Goal: Task Accomplishment & Management: Use online tool/utility

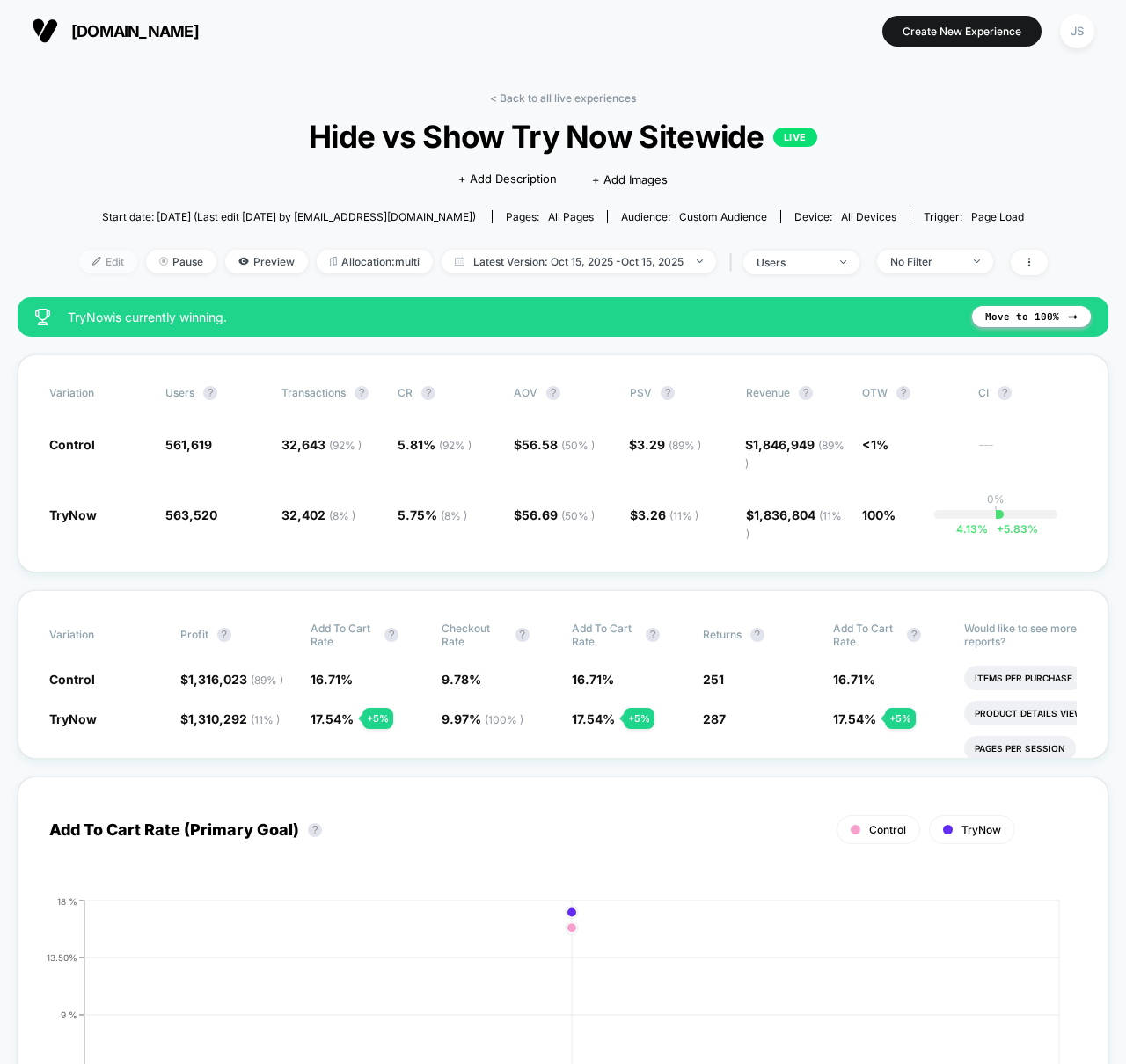
click at [80, 255] on span "Edit" at bounding box center [108, 262] width 58 height 23
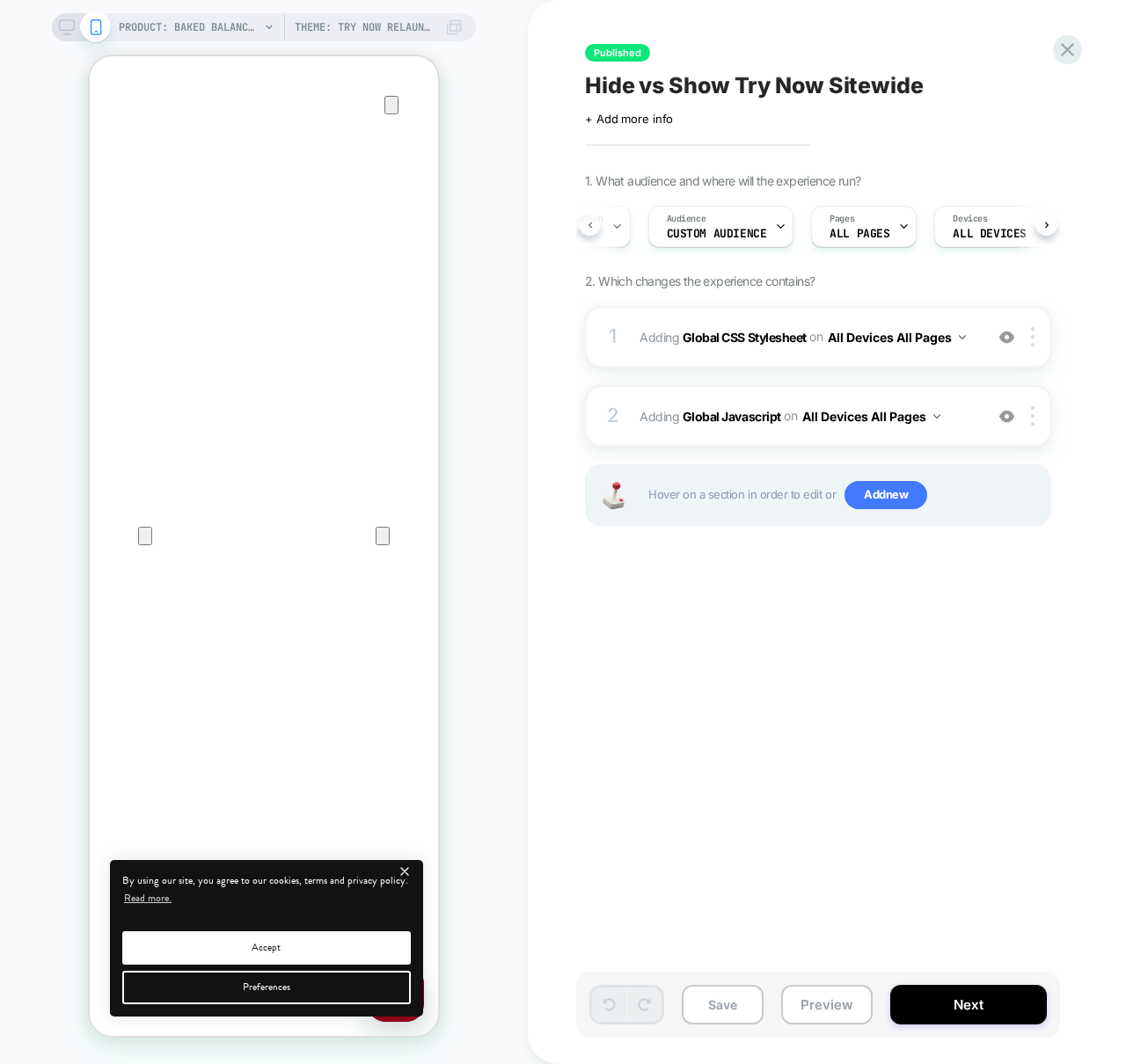
scroll to position [0, 5]
click at [670, 230] on div "A/B Variation Control" at bounding box center [631, 227] width 100 height 40
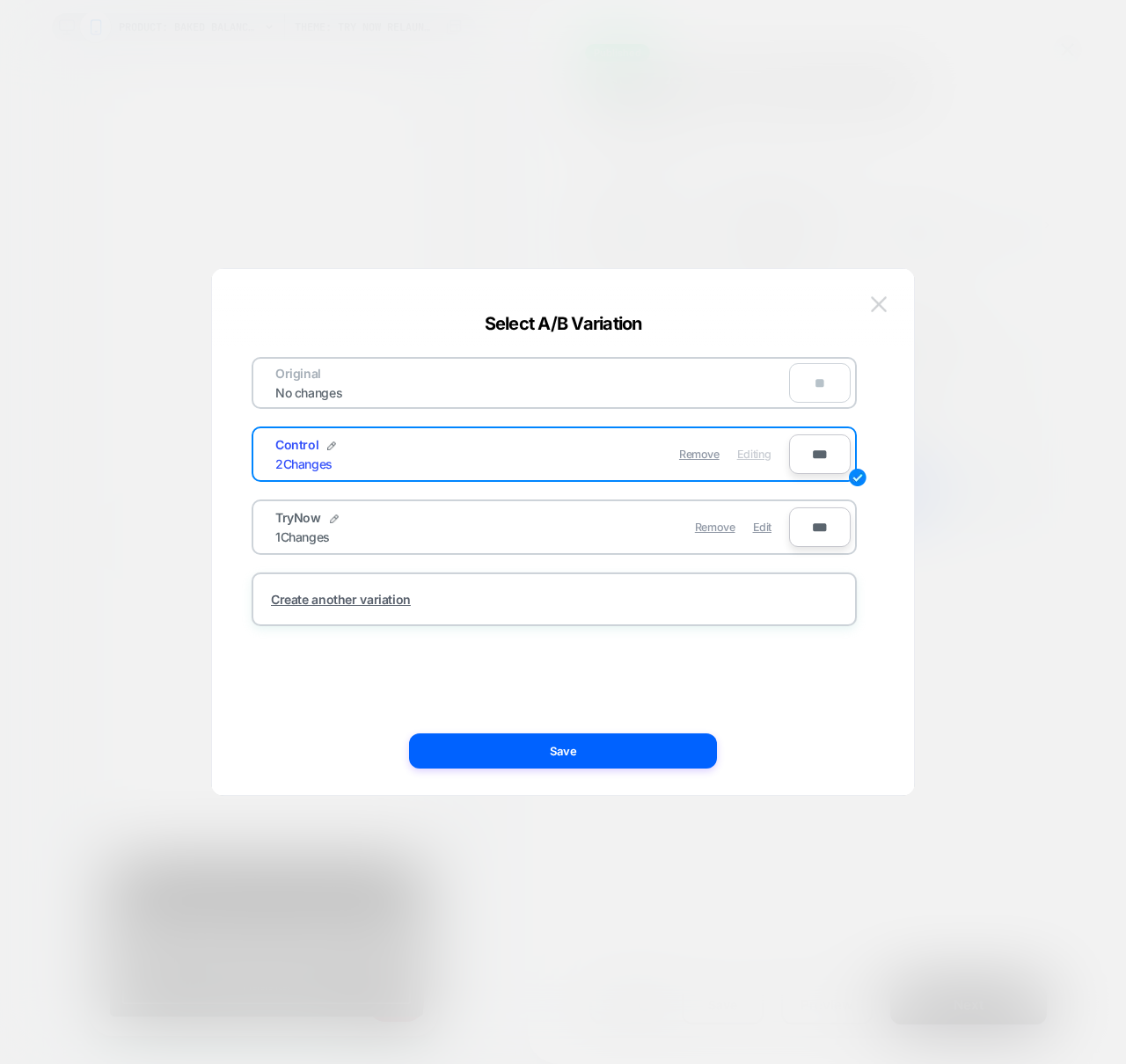
click at [882, 302] on img at bounding box center [879, 303] width 16 height 15
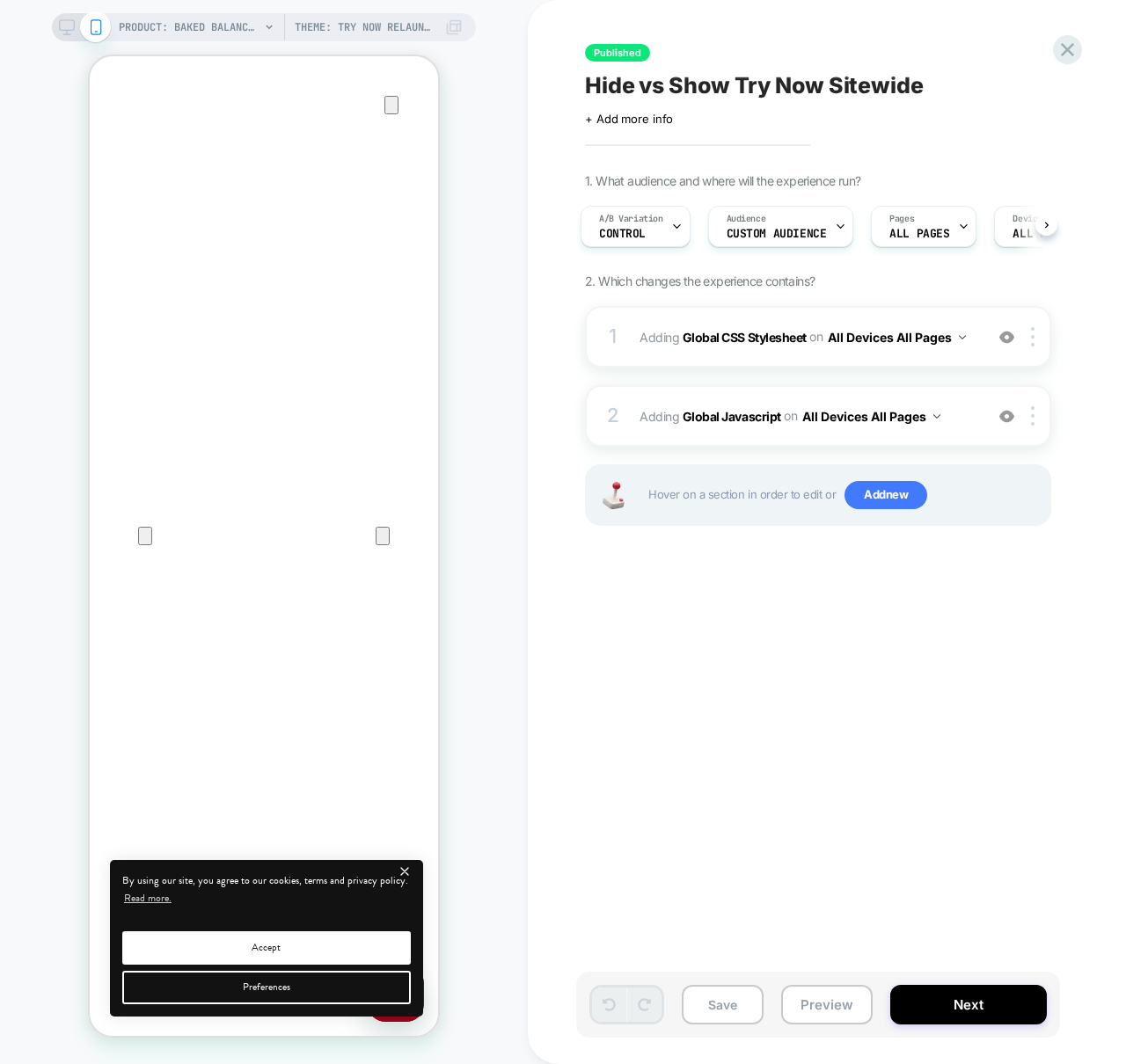
click at [781, 782] on div "Published Hide vs Show Try Now Sitewide Click to edit experience details + Add …" at bounding box center [906, 532] width 660 height 1029
click at [402, 22] on span "Theme: TRY NOW RELAUNCH 9.26 [PERSON_NAME]-Shopify/main" at bounding box center [366, 27] width 141 height 28
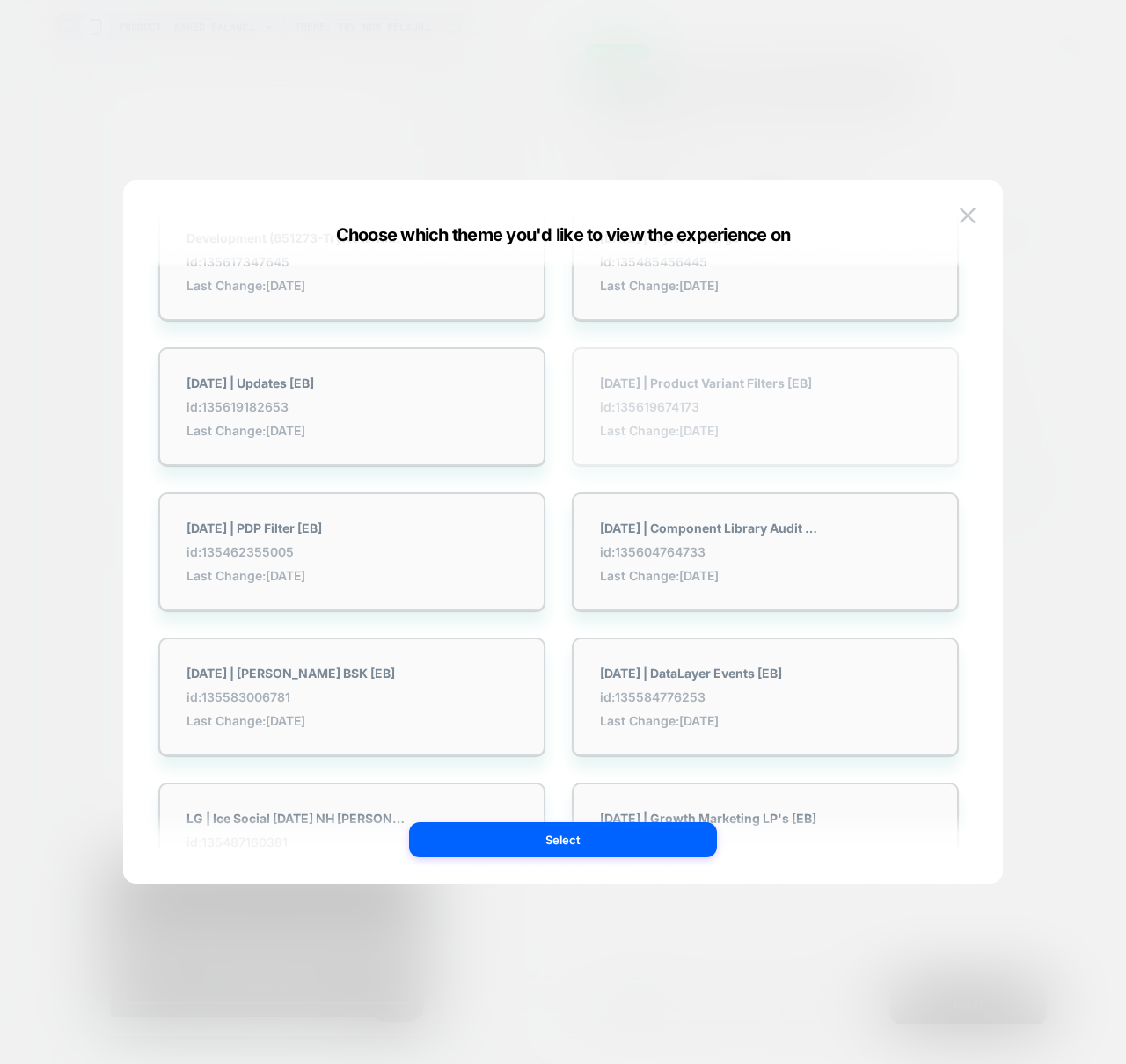
scroll to position [793, 0]
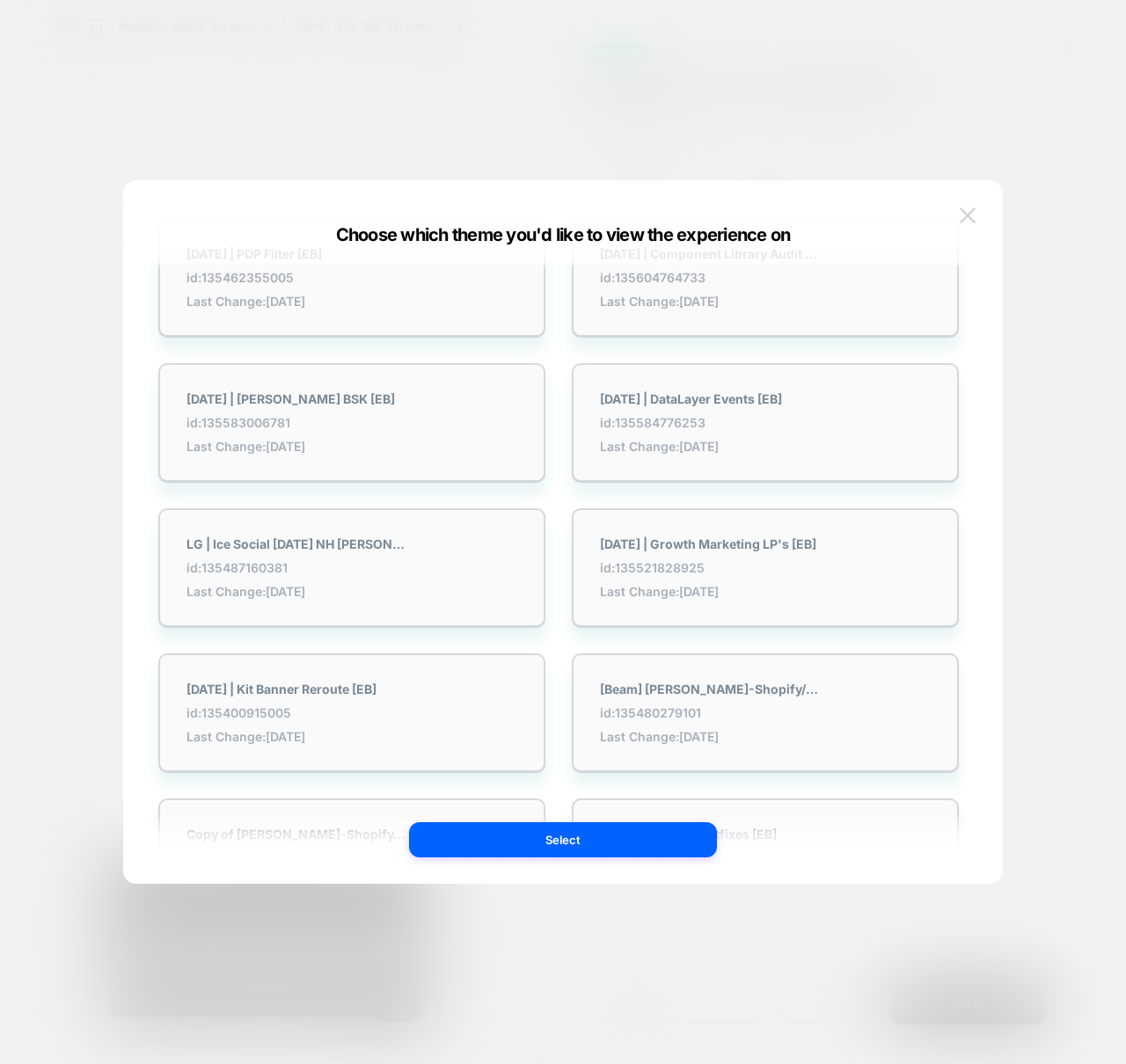
click at [974, 216] on img at bounding box center [968, 214] width 16 height 15
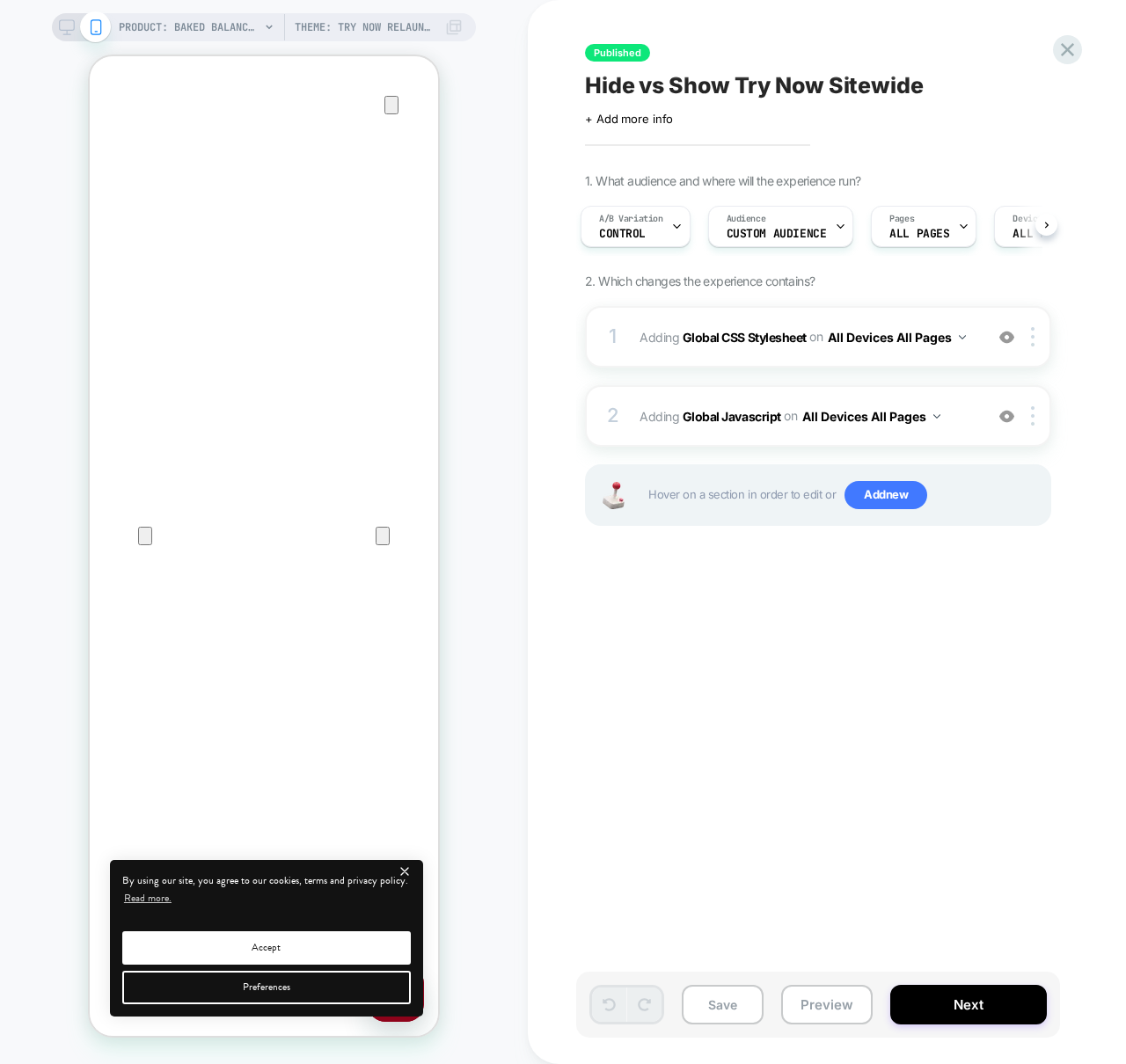
scroll to position [0, 8]
click at [1024, 67] on div "Published Hide vs Show Try Now Sitewide Click to edit experience details + Add …" at bounding box center [906, 532] width 660 height 1029
click at [1071, 52] on icon at bounding box center [1068, 50] width 14 height 14
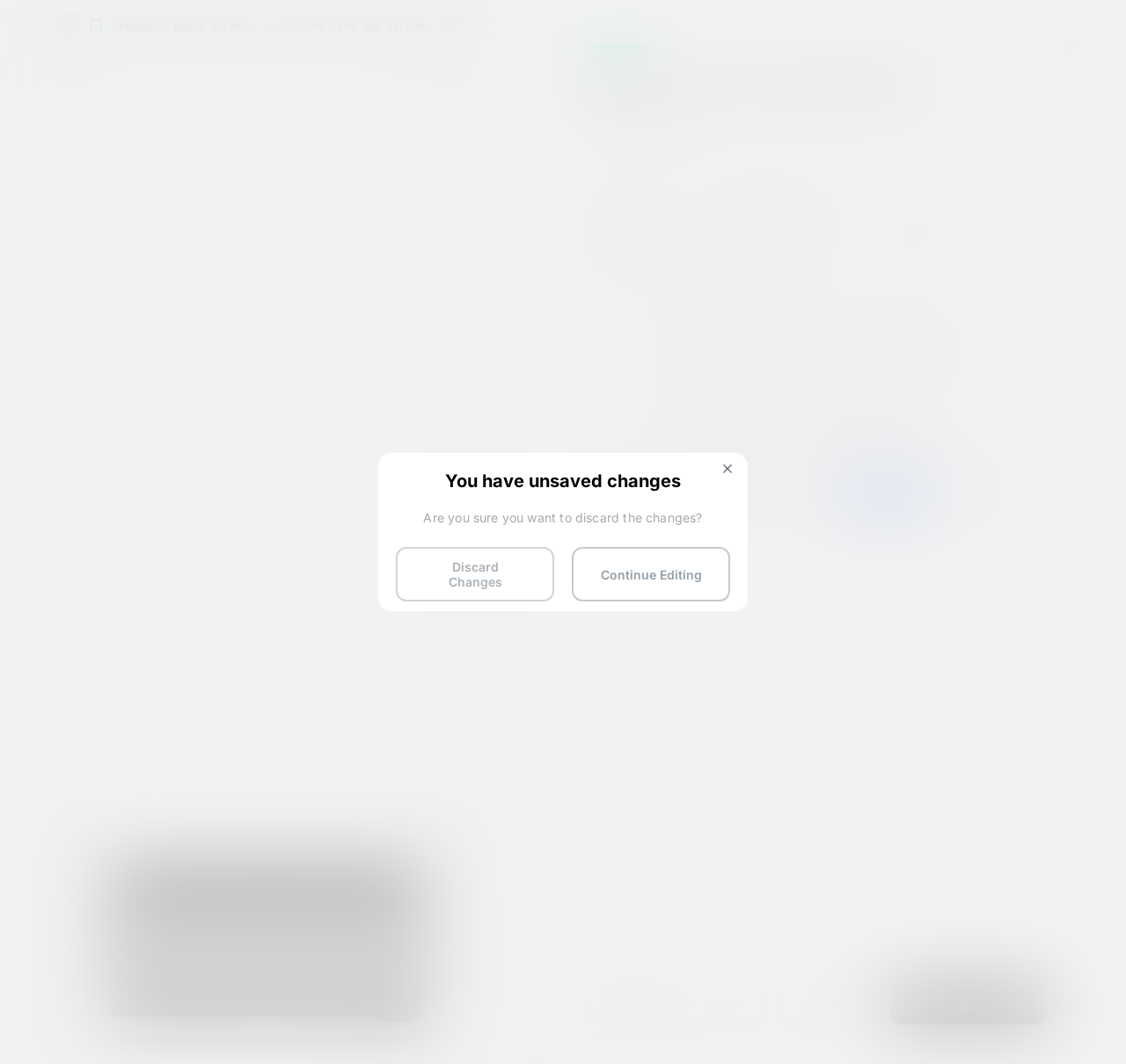
click at [479, 564] on button "Discard Changes" at bounding box center [475, 575] width 158 height 55
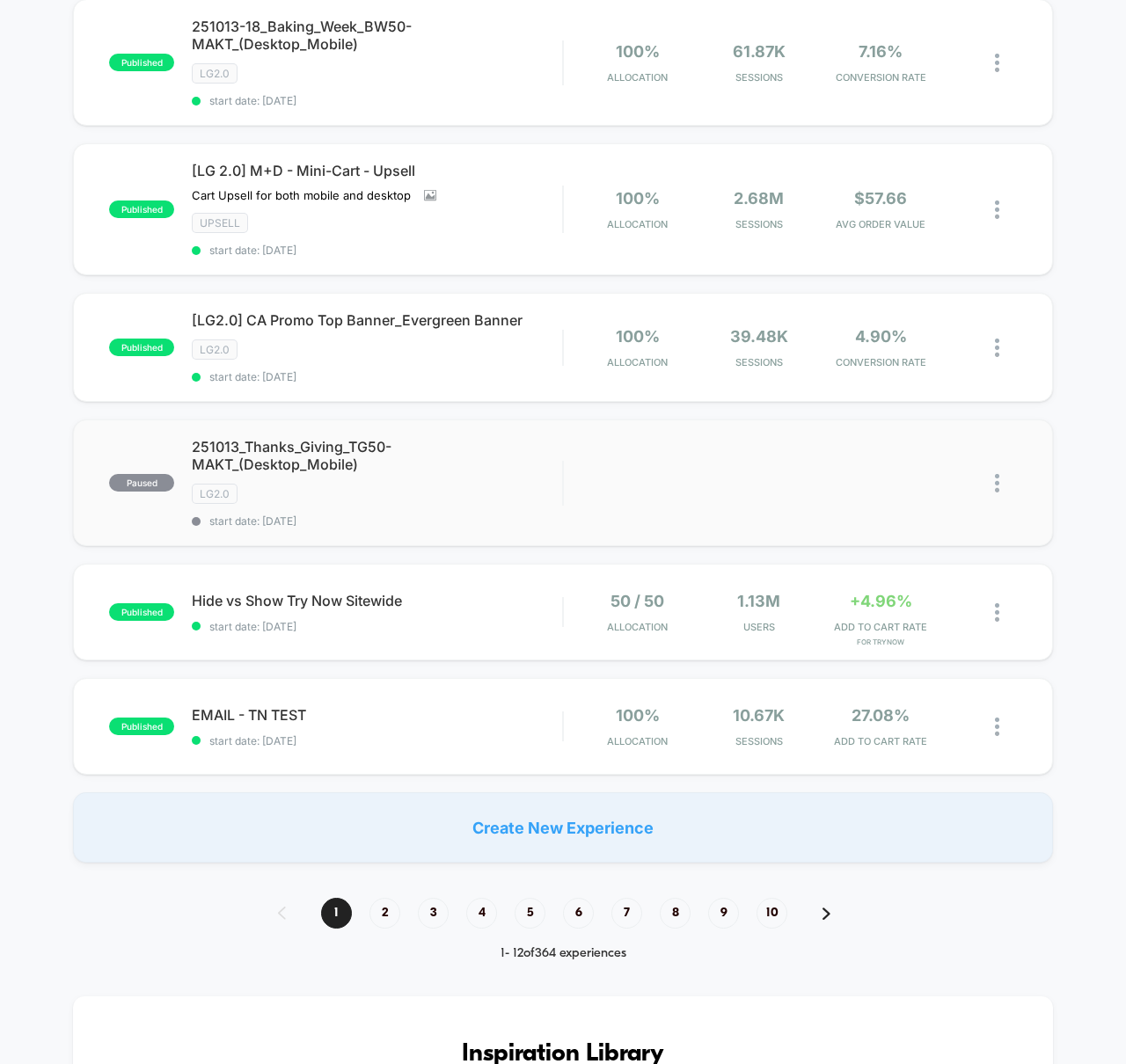
scroll to position [1069, 0]
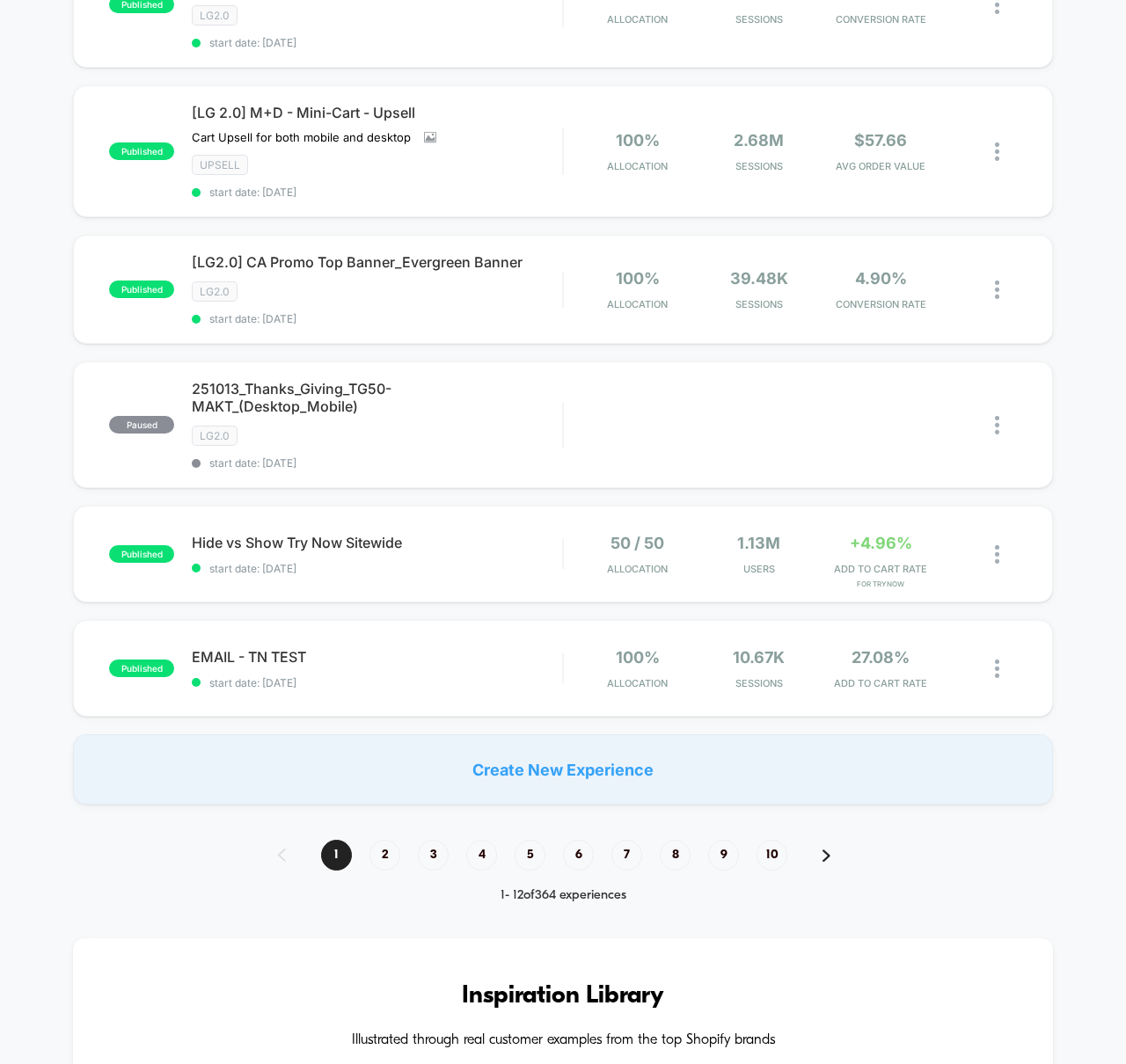
click at [978, 887] on div "**********" at bounding box center [563, 711] width 1126 height 3282
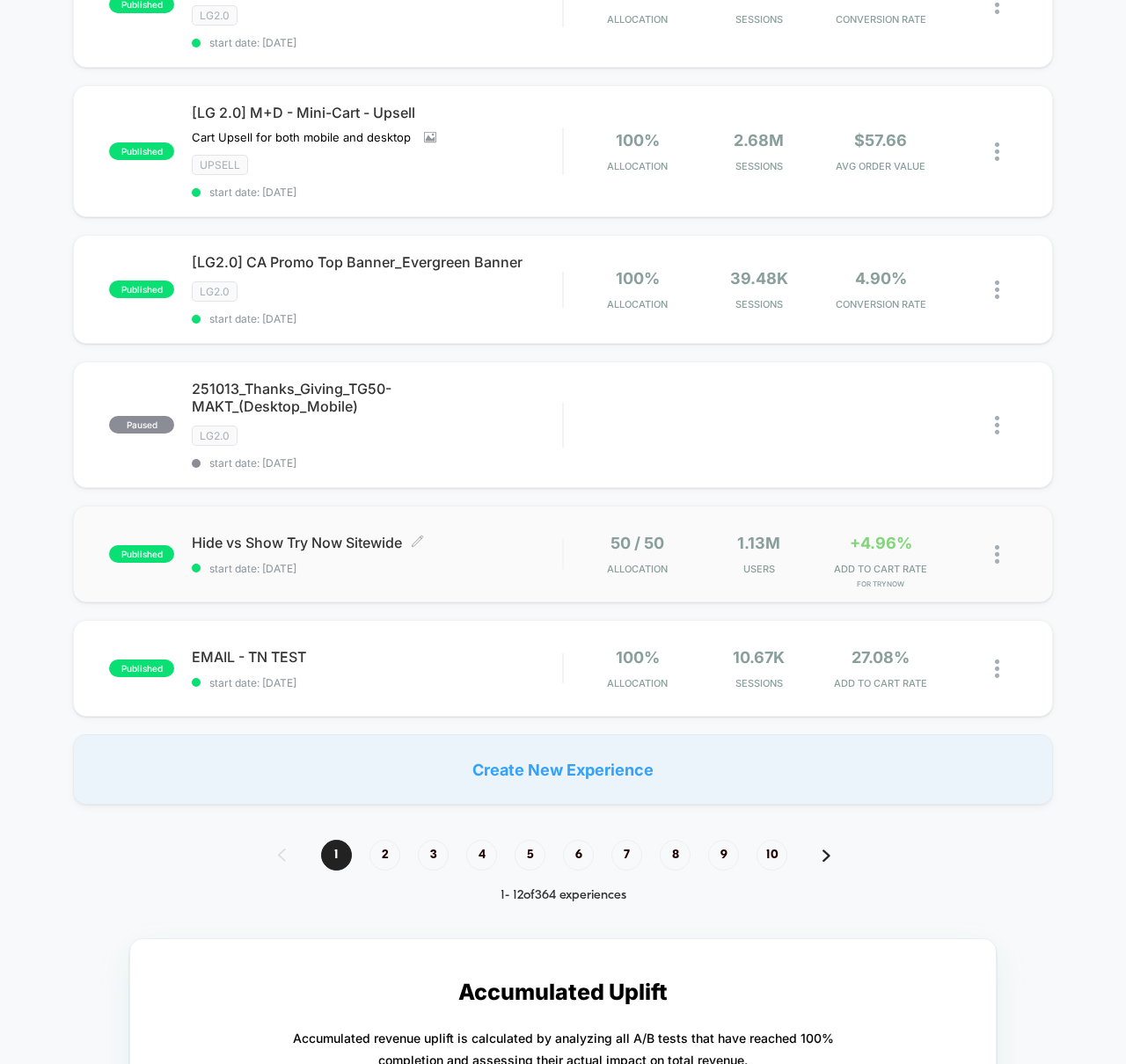
click at [363, 549] on span "Hide vs Show Try Now Sitewide Click to edit experience details" at bounding box center [376, 542] width 370 height 18
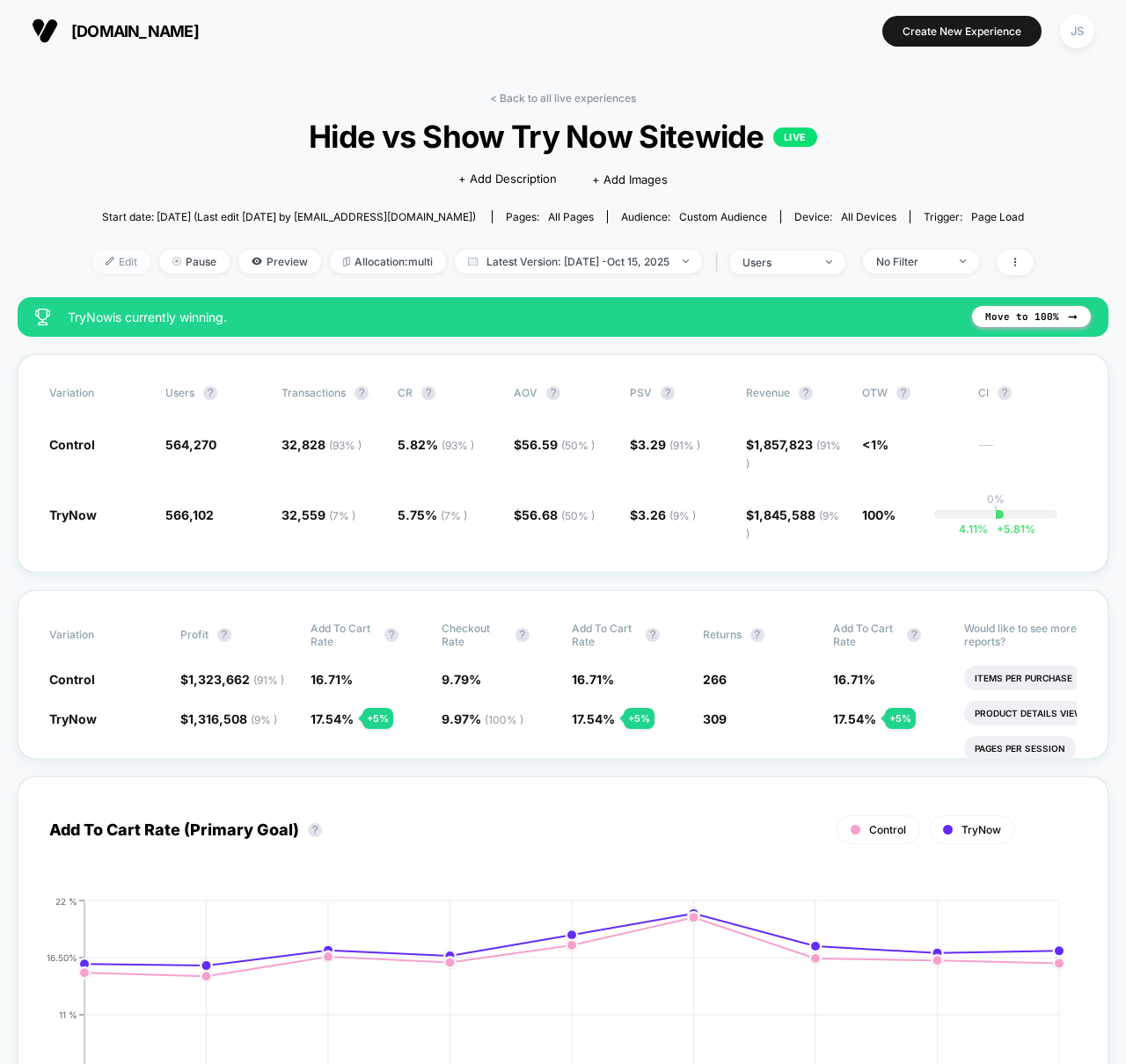
click at [102, 265] on span "Edit" at bounding box center [121, 262] width 58 height 23
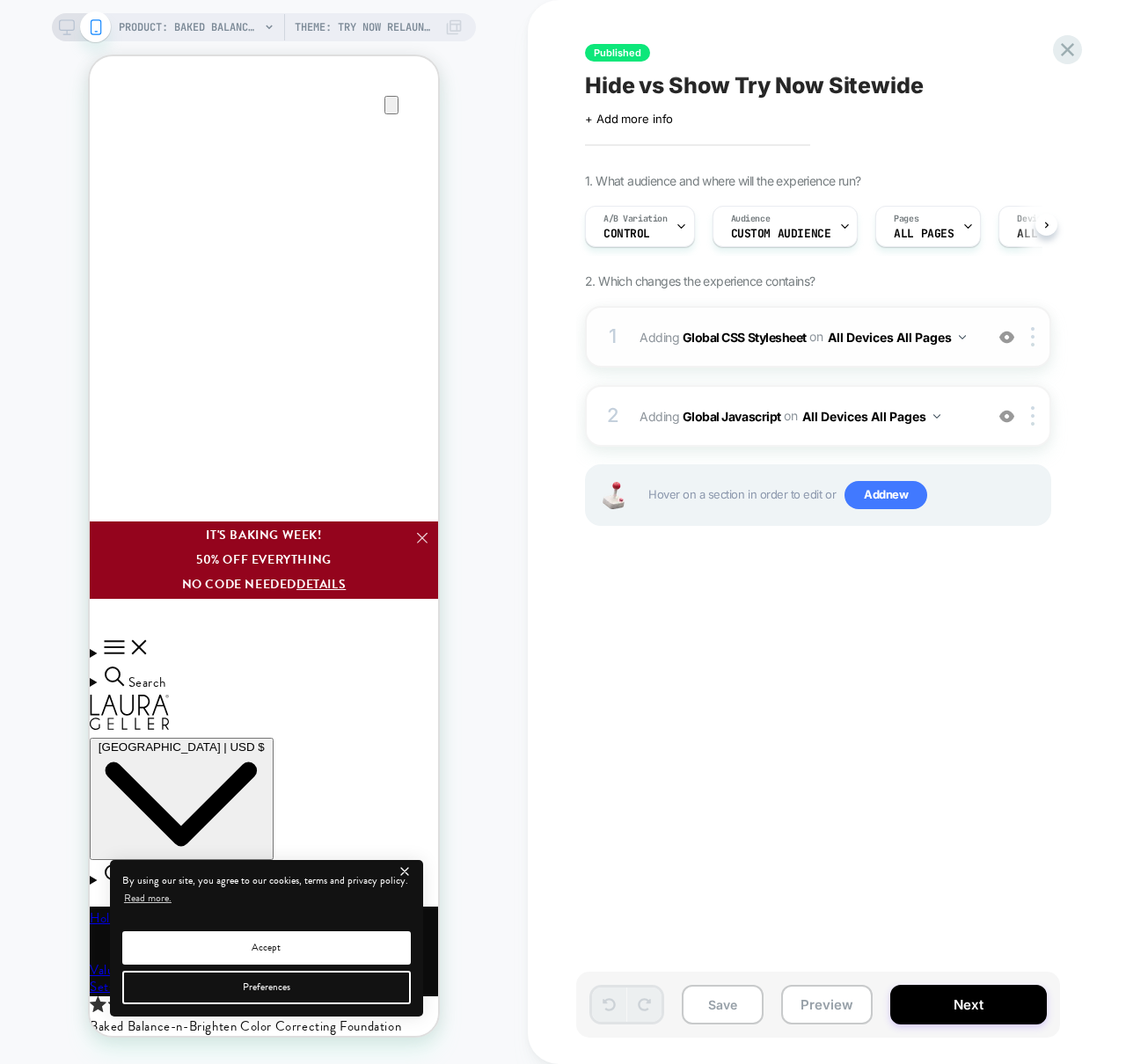
scroll to position [0, 1]
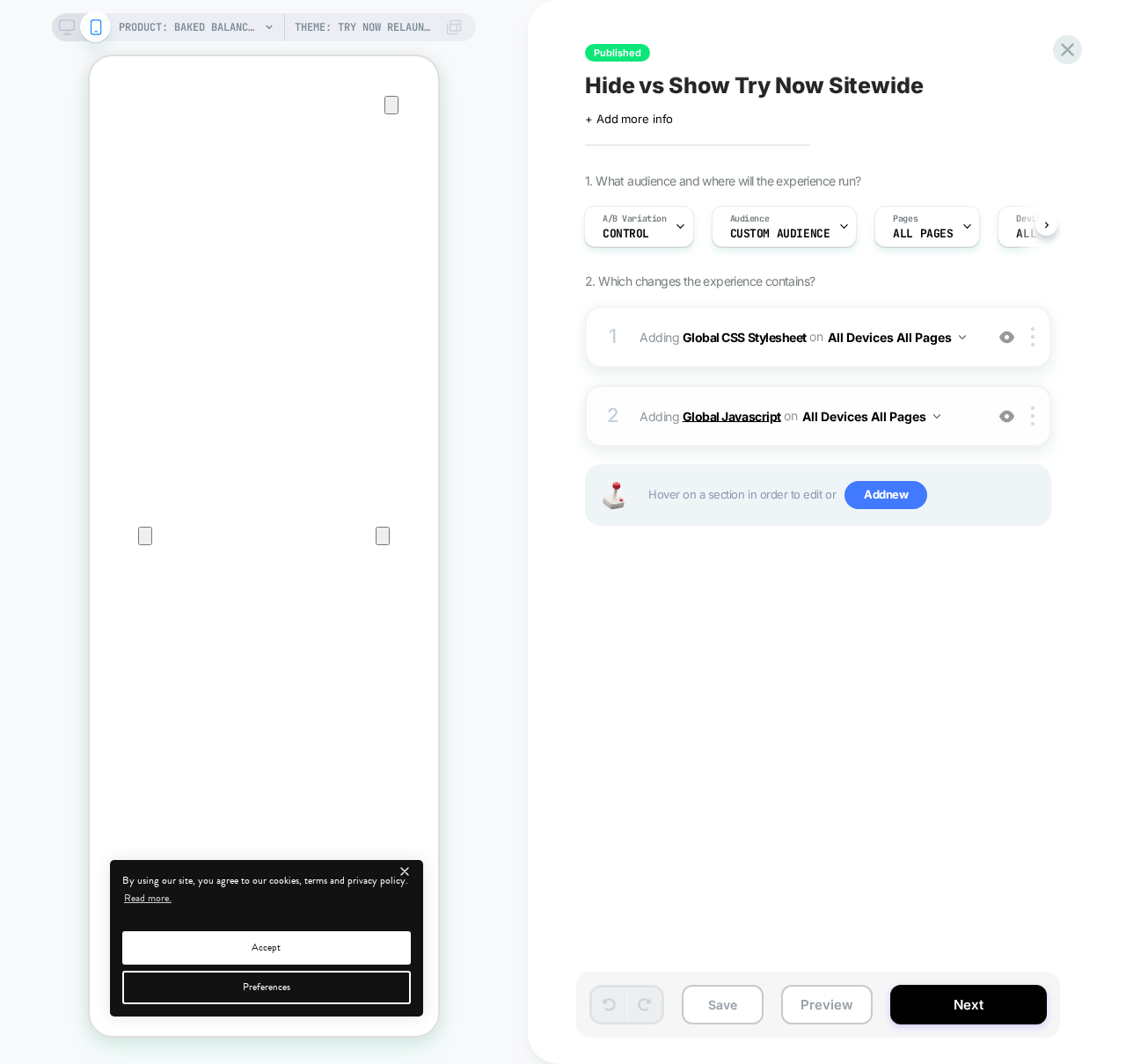
click at [701, 410] on b "Global Javascript" at bounding box center [732, 415] width 99 height 15
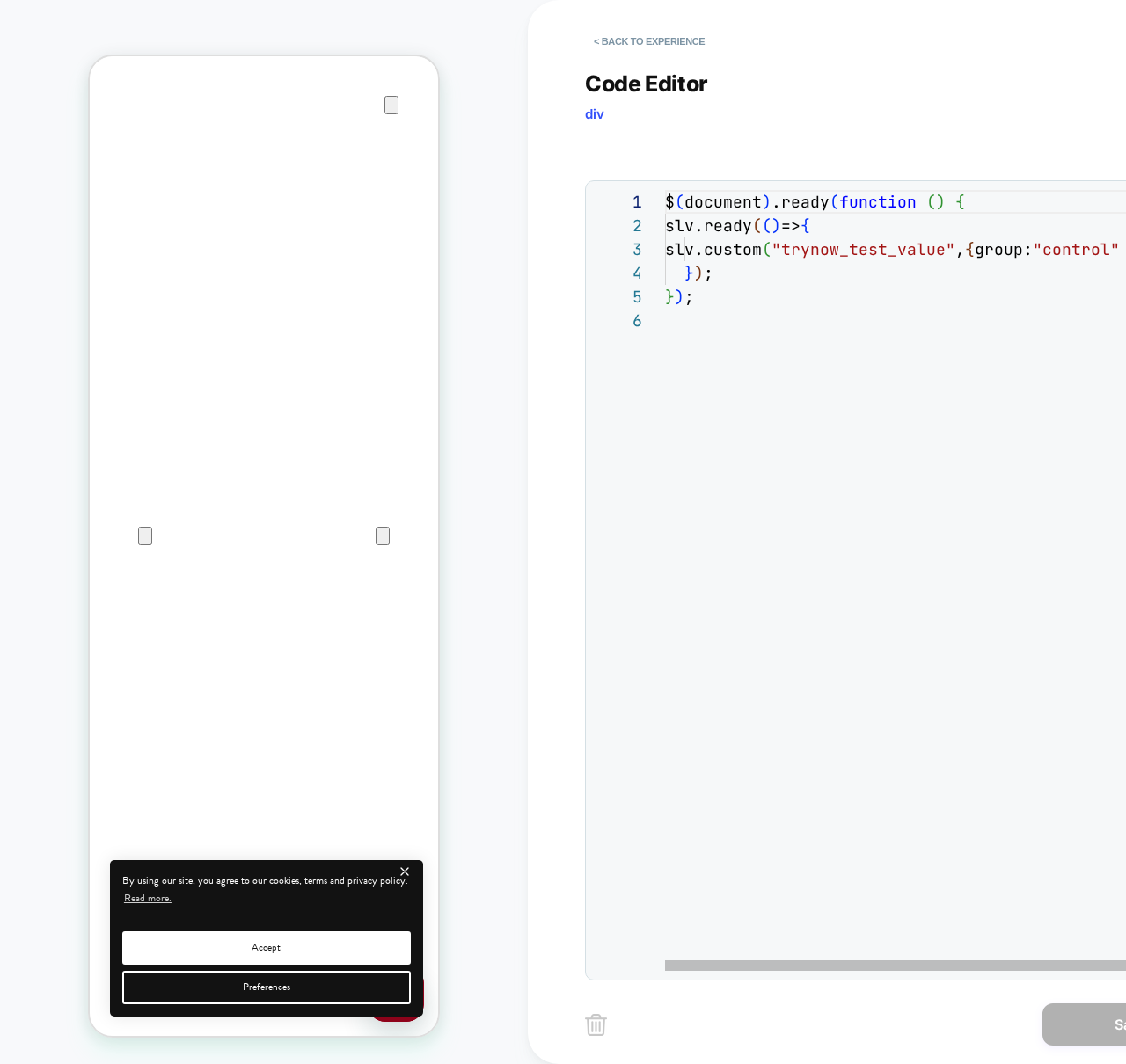
scroll to position [0, 0]
click at [673, 40] on button "< Back to experience" at bounding box center [649, 41] width 128 height 28
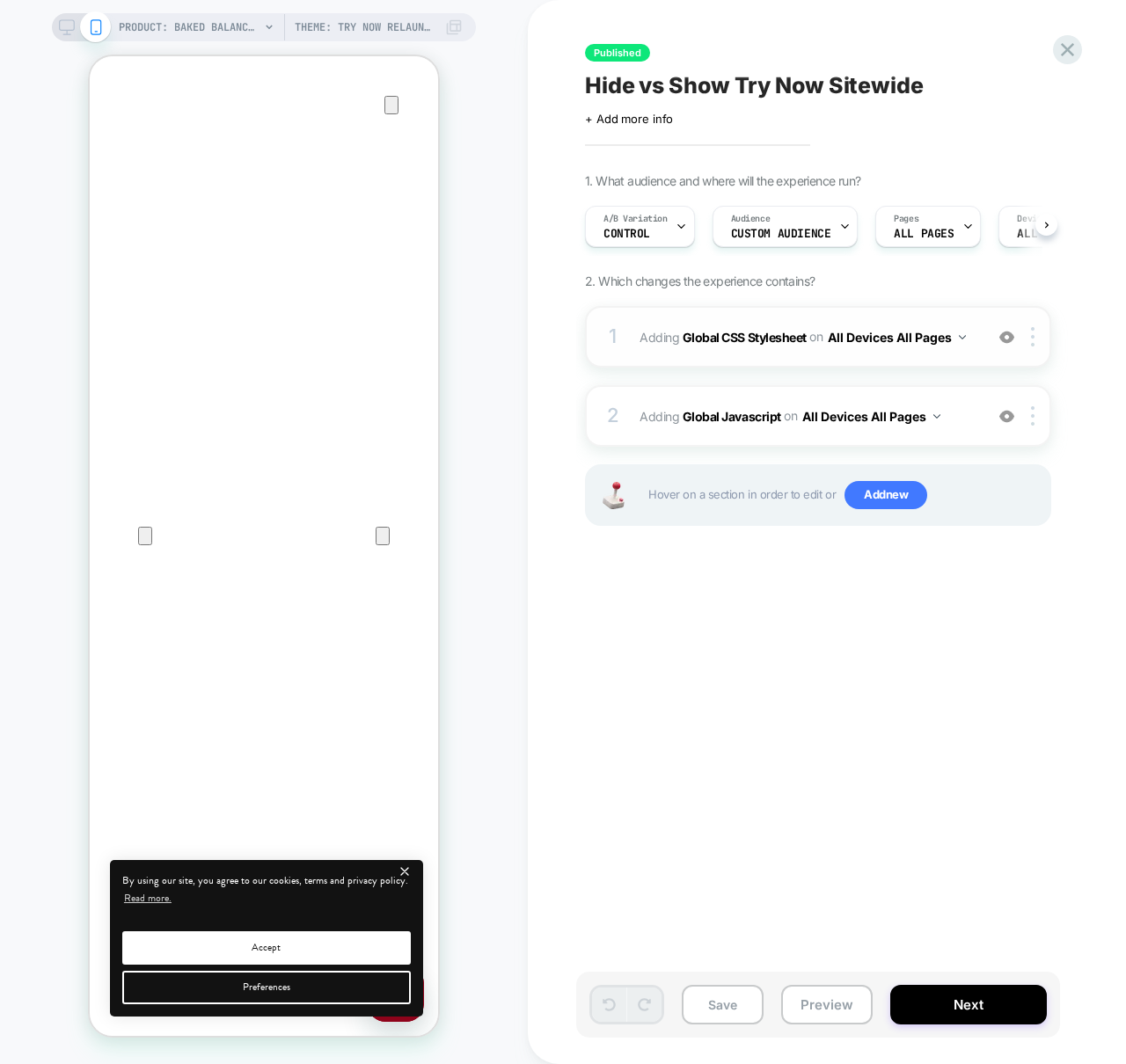
scroll to position [0, 1]
click at [740, 336] on b "Global CSS Stylesheet" at bounding box center [745, 336] width 124 height 15
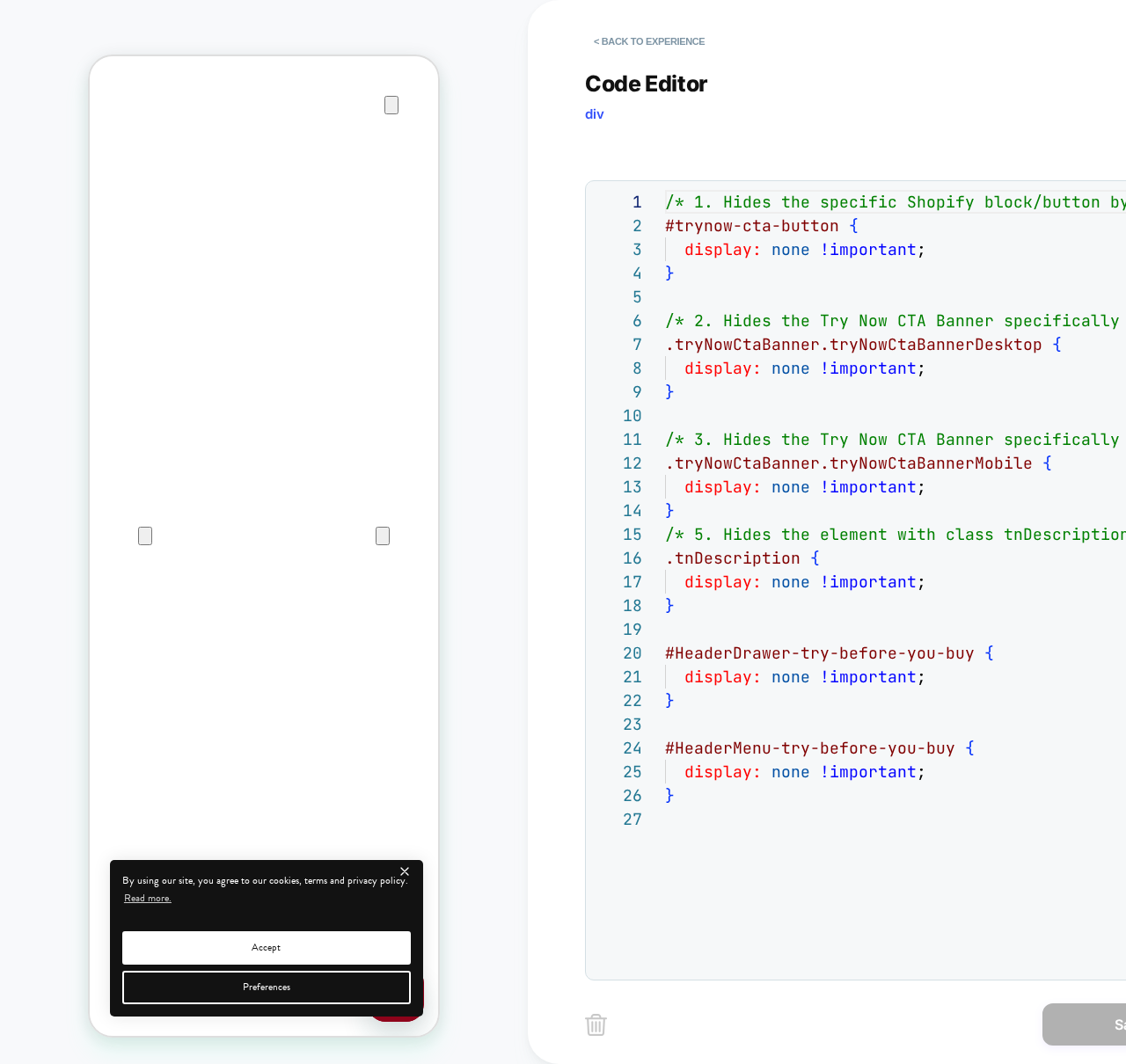
scroll to position [237, 0]
click at [625, 39] on button "< Back to experience" at bounding box center [649, 41] width 128 height 28
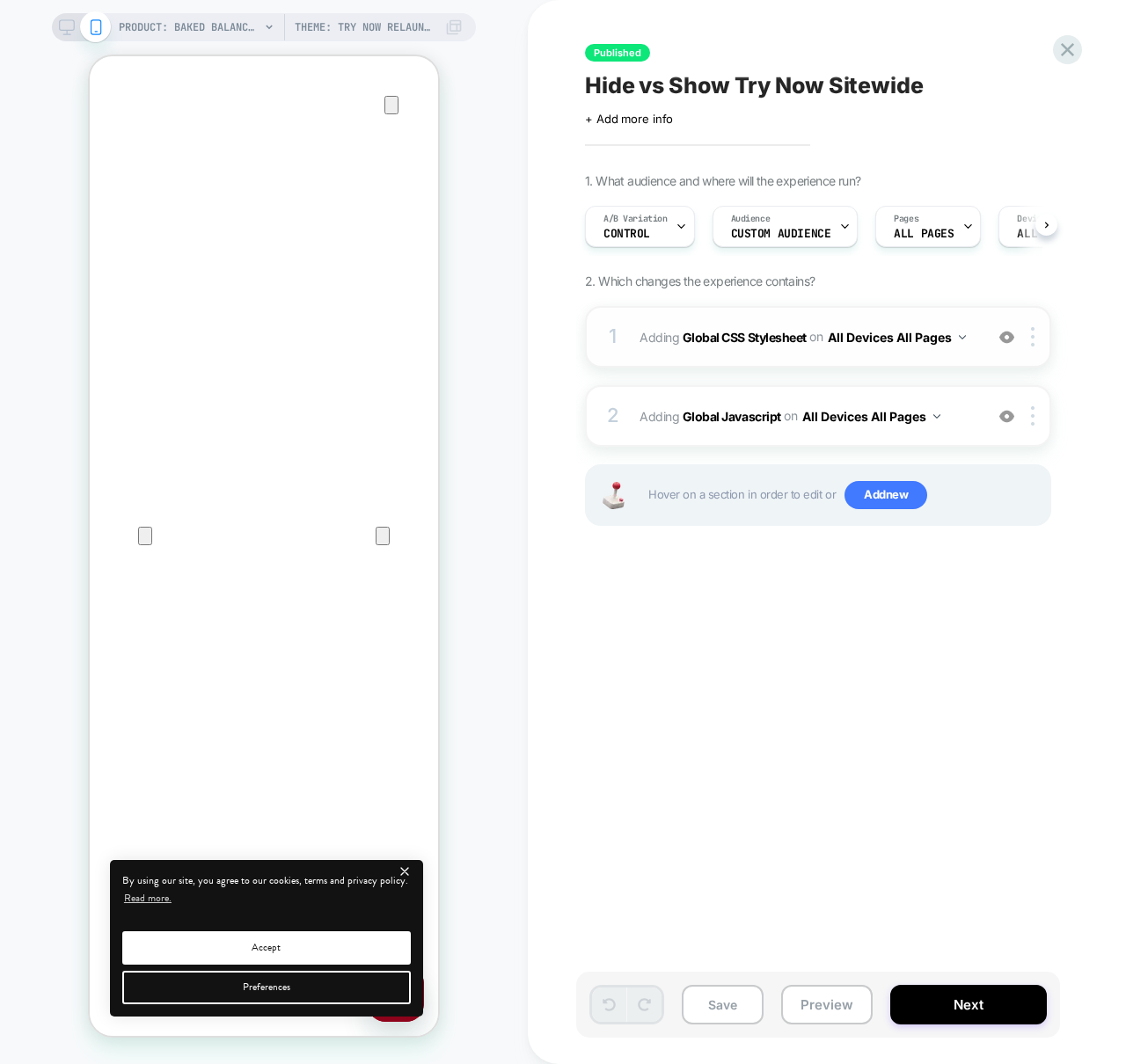
scroll to position [0, 1]
click at [1036, 418] on div at bounding box center [1036, 416] width 29 height 20
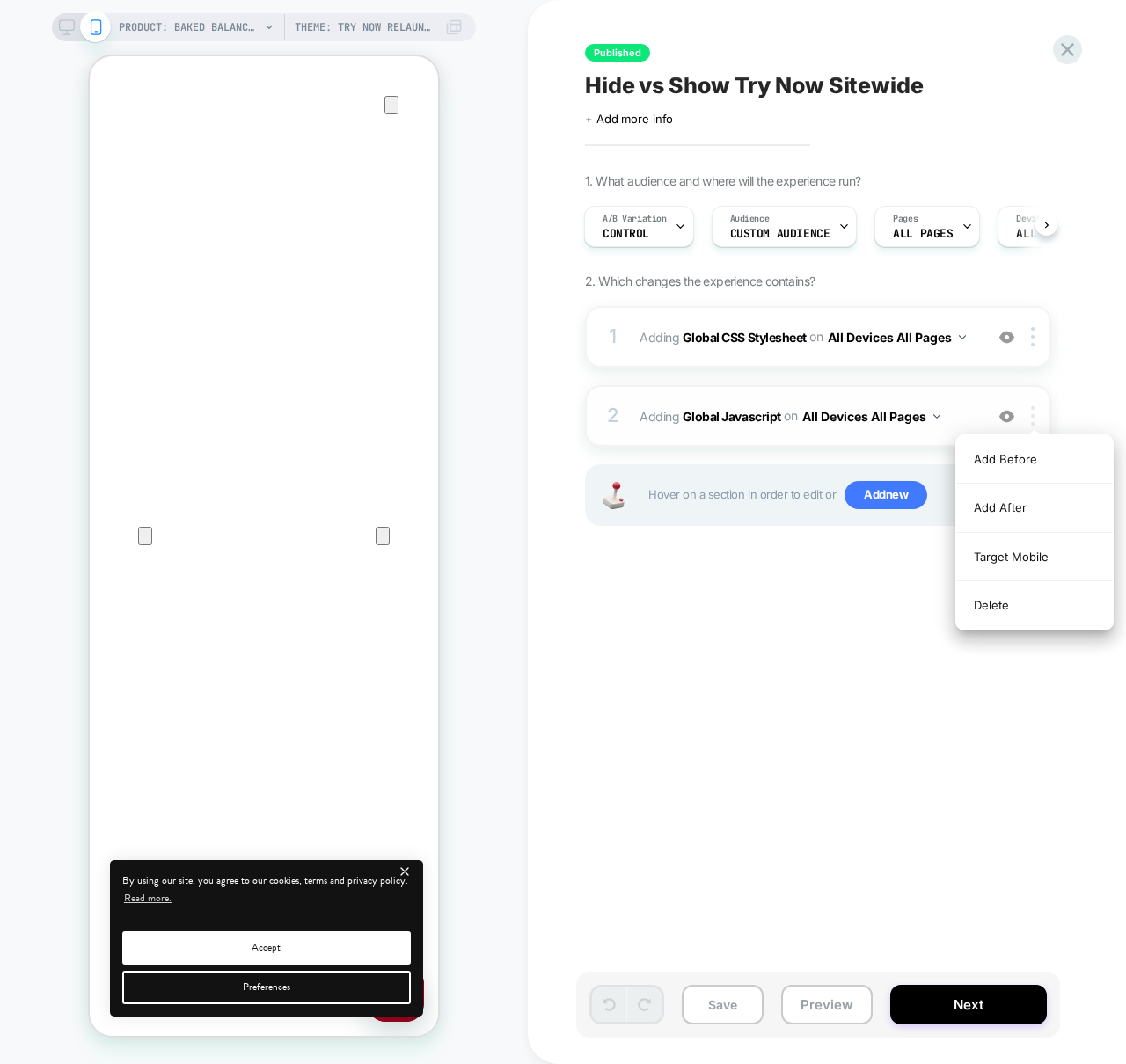
click at [1036, 418] on div at bounding box center [1036, 416] width 29 height 20
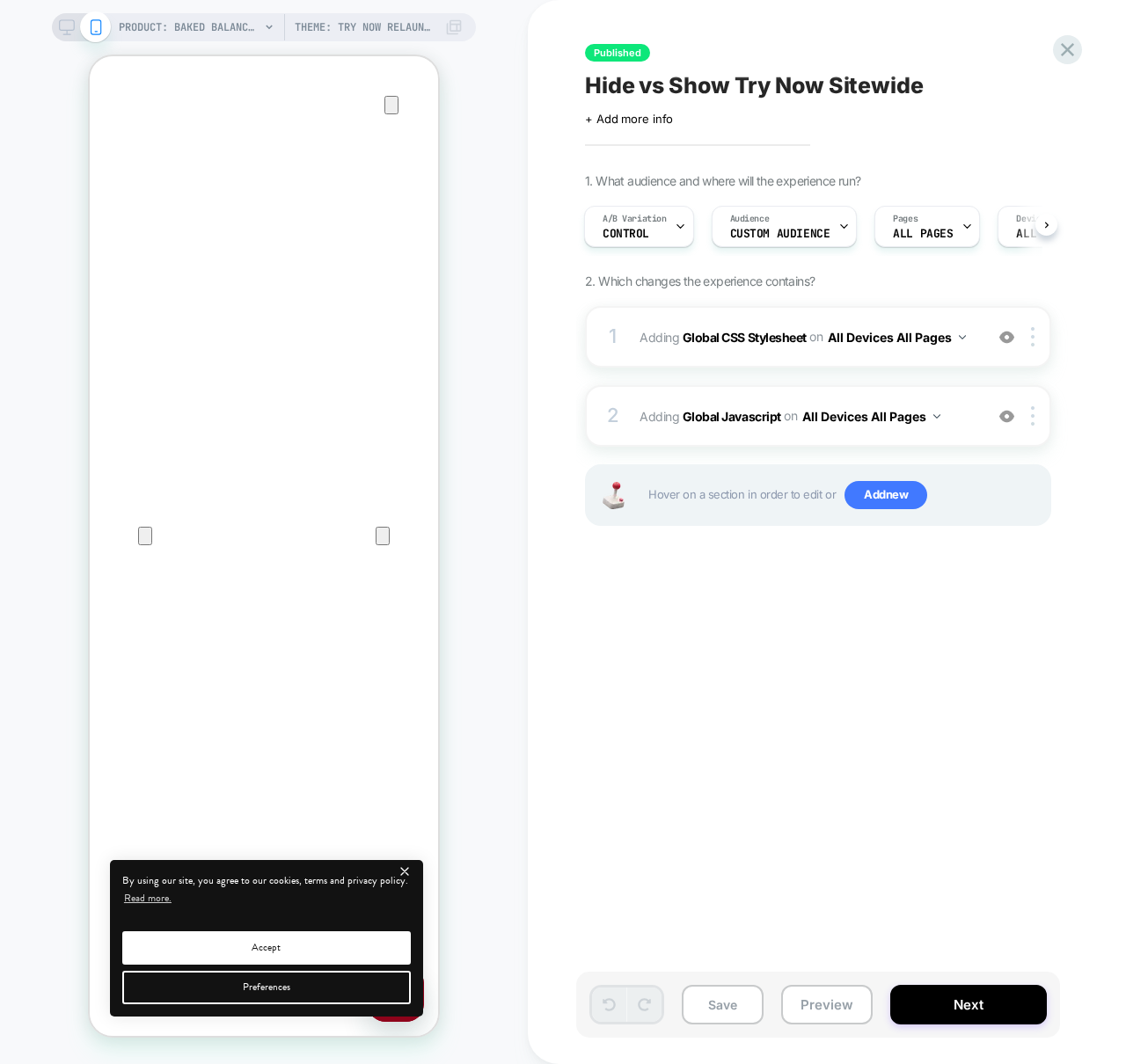
click at [760, 560] on div "1 Adding Global CSS Stylesheet on All Devices All Pages Add Before Add After Ta…" at bounding box center [818, 438] width 466 height 264
click at [770, 417] on b "Global Javascript" at bounding box center [732, 415] width 99 height 15
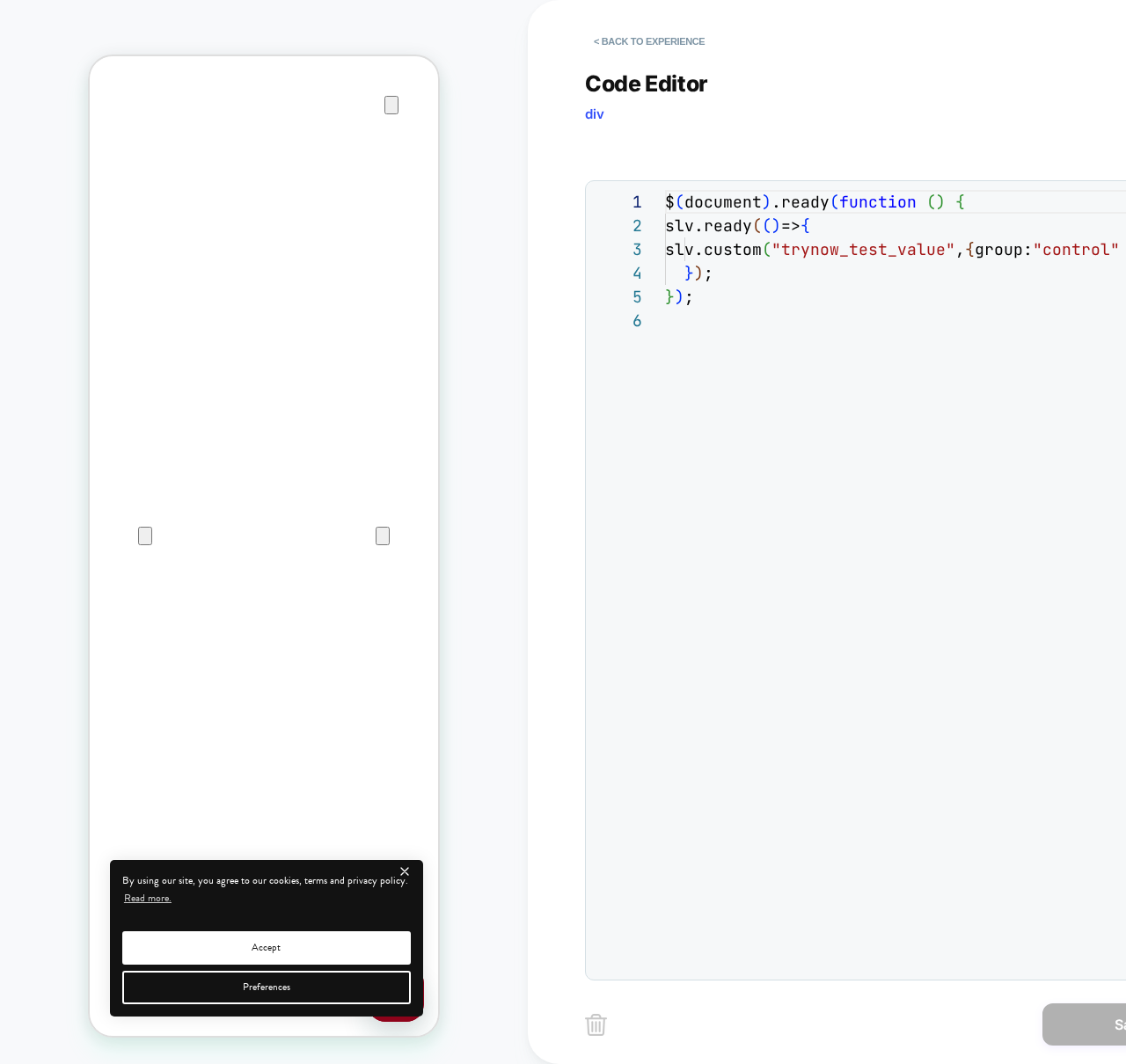
scroll to position [119, 0]
click at [770, 417] on div "$ ( document ) .ready ( function ( ) { slv.ready ( ( ) => { slv.custom ( "tryno…" at bounding box center [967, 639] width 602 height 900
click at [633, 44] on button "< Back to experience" at bounding box center [649, 41] width 128 height 28
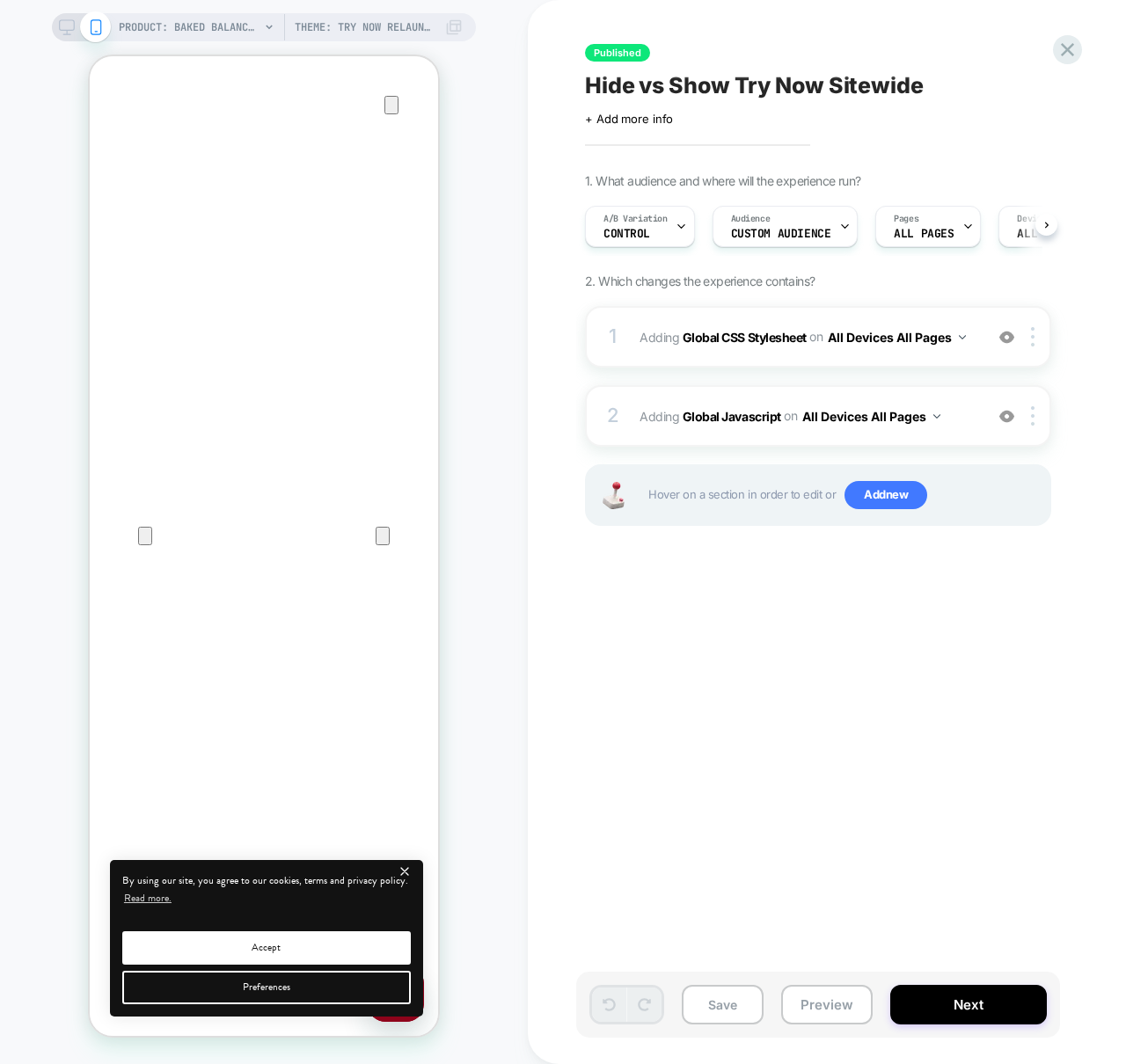
scroll to position [0, 1]
click at [667, 645] on div "Published Hide vs Show Try Now Sitewide Click to edit experience details + Add …" at bounding box center [906, 532] width 660 height 1029
click at [1068, 49] on icon at bounding box center [1068, 50] width 14 height 14
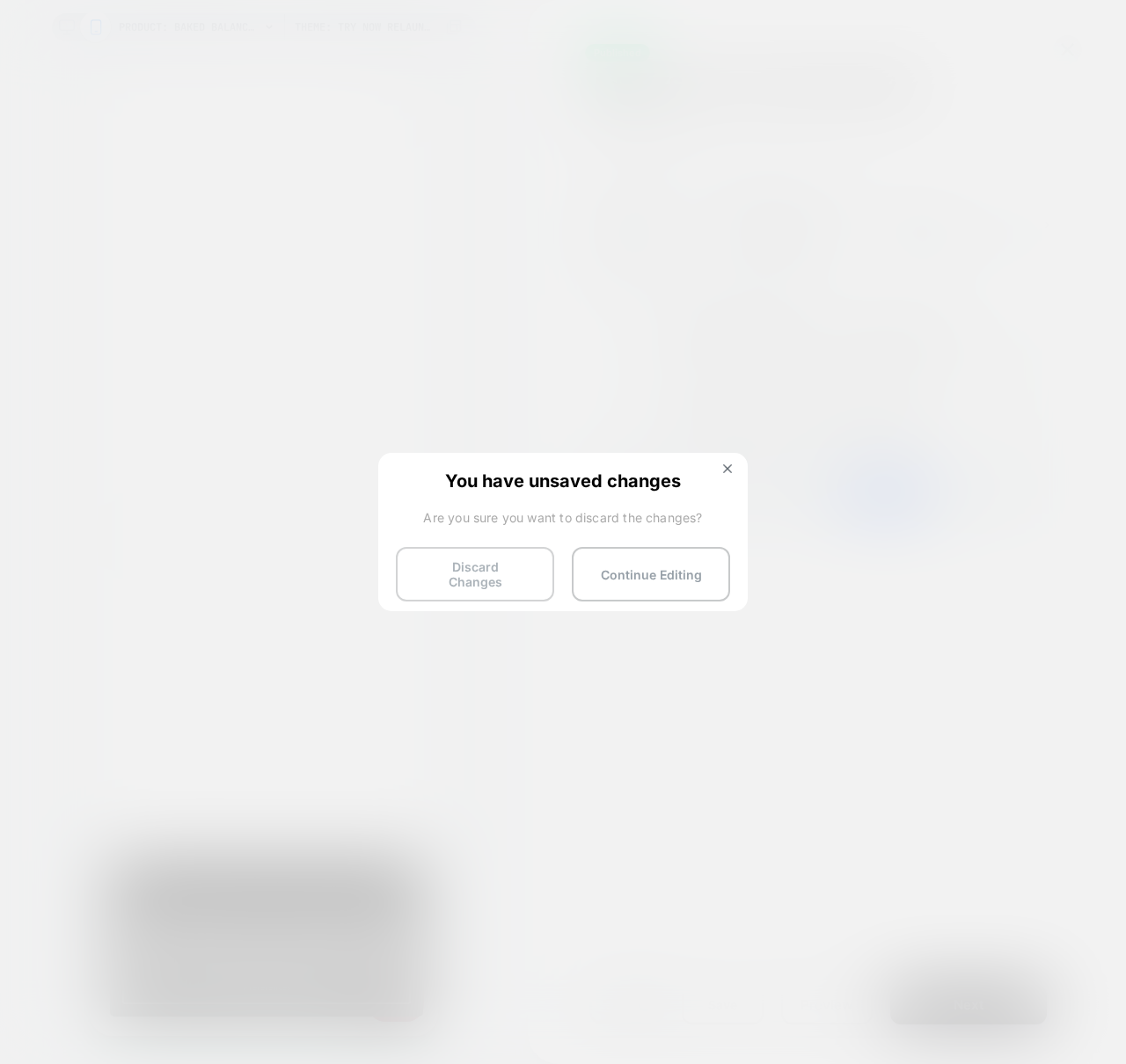
click at [488, 566] on button "Discard Changes" at bounding box center [475, 575] width 158 height 55
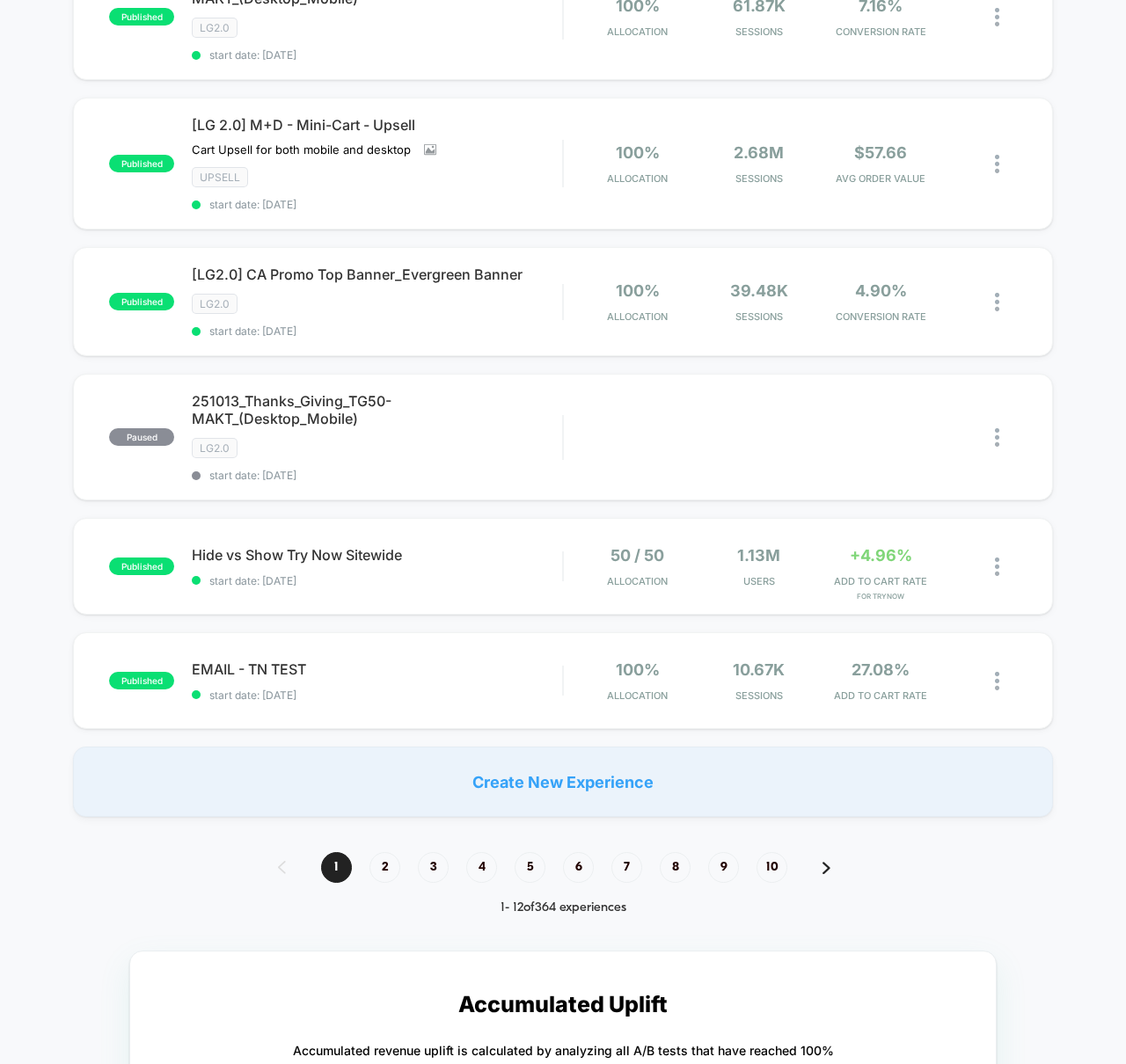
scroll to position [1062, 0]
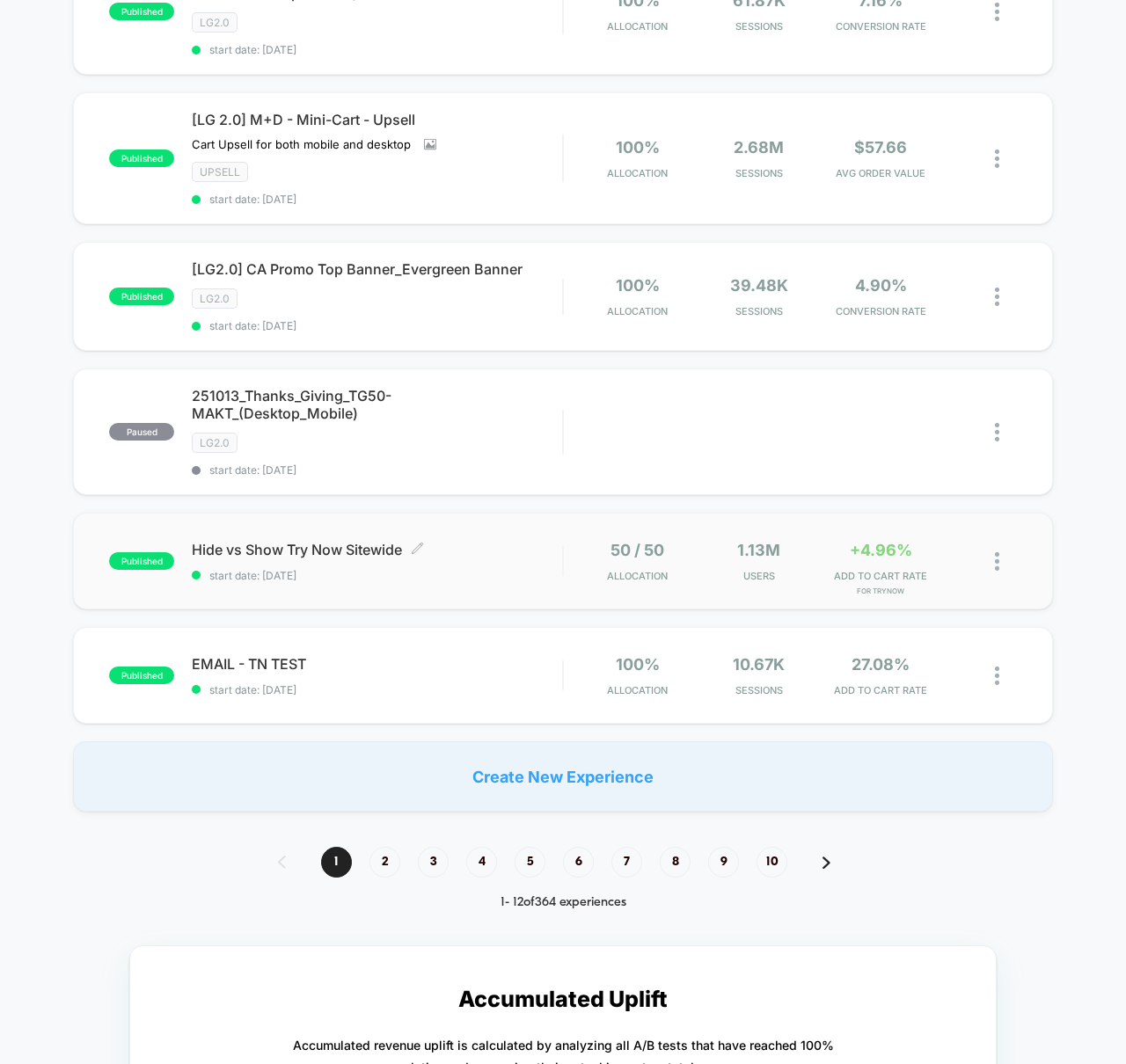
click at [304, 552] on span "Hide vs Show Try Now Sitewide Click to edit experience details" at bounding box center [376, 550] width 370 height 18
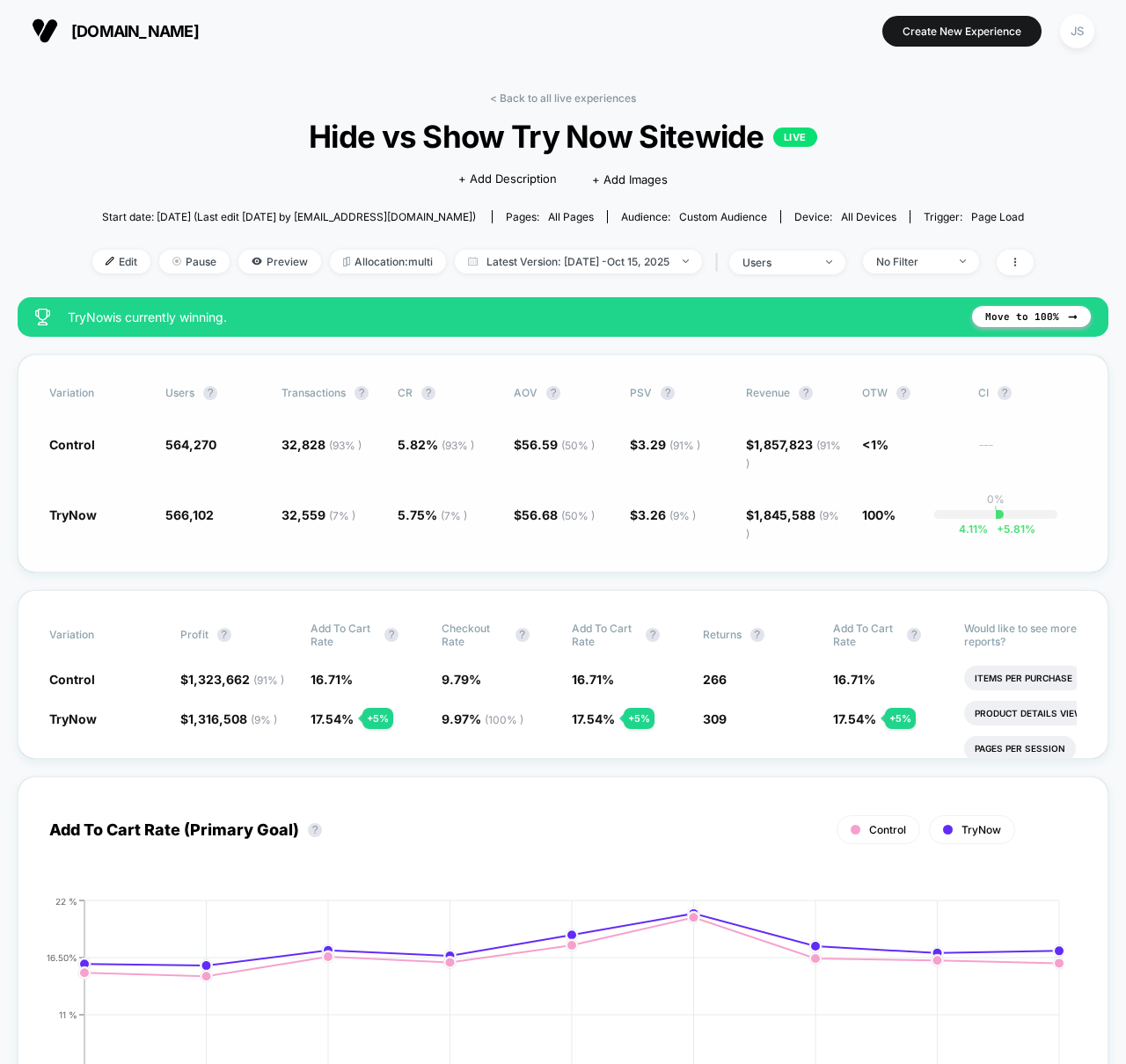
scroll to position [24, 0]
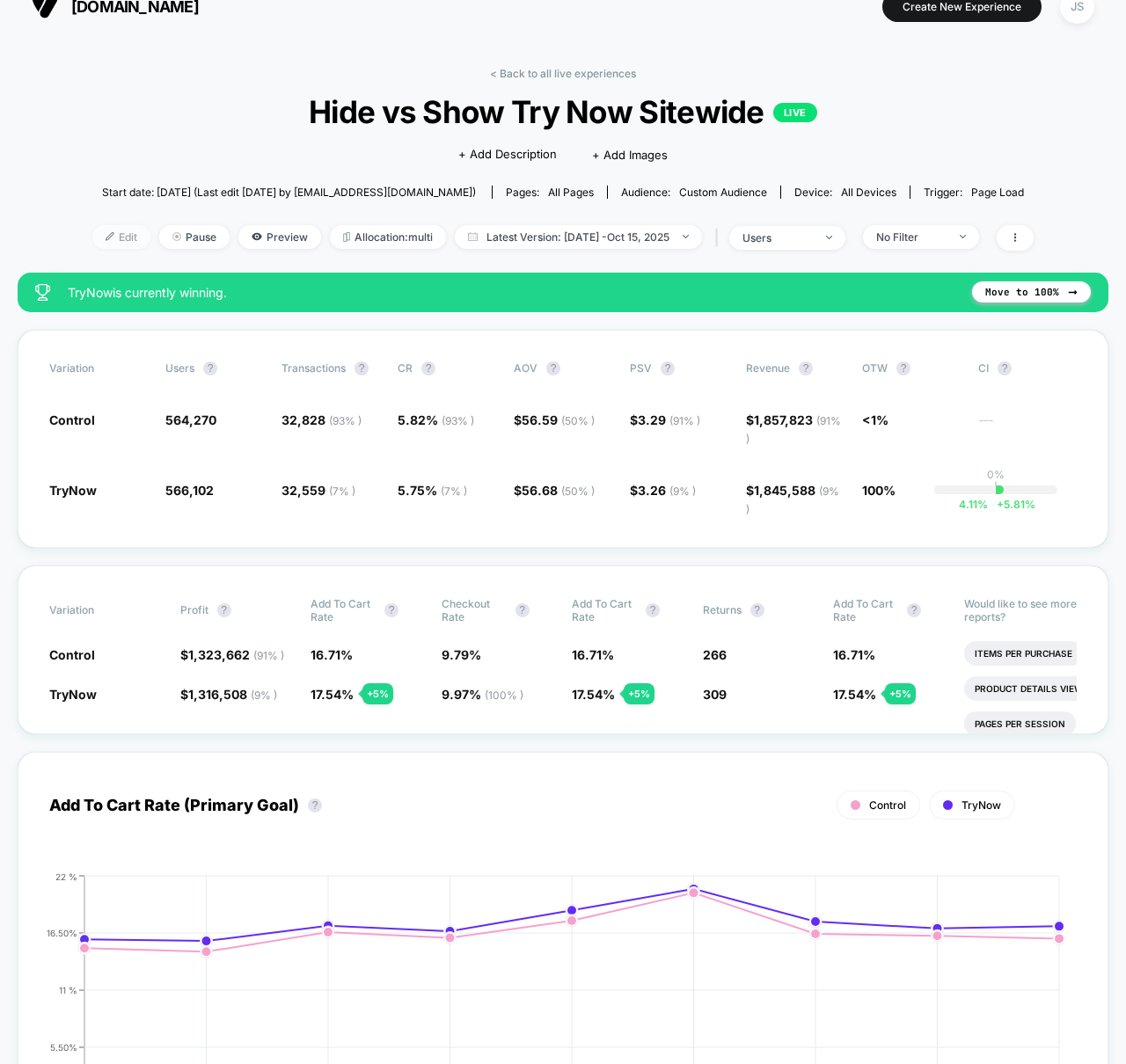
click at [106, 237] on span "Edit" at bounding box center [121, 236] width 58 height 23
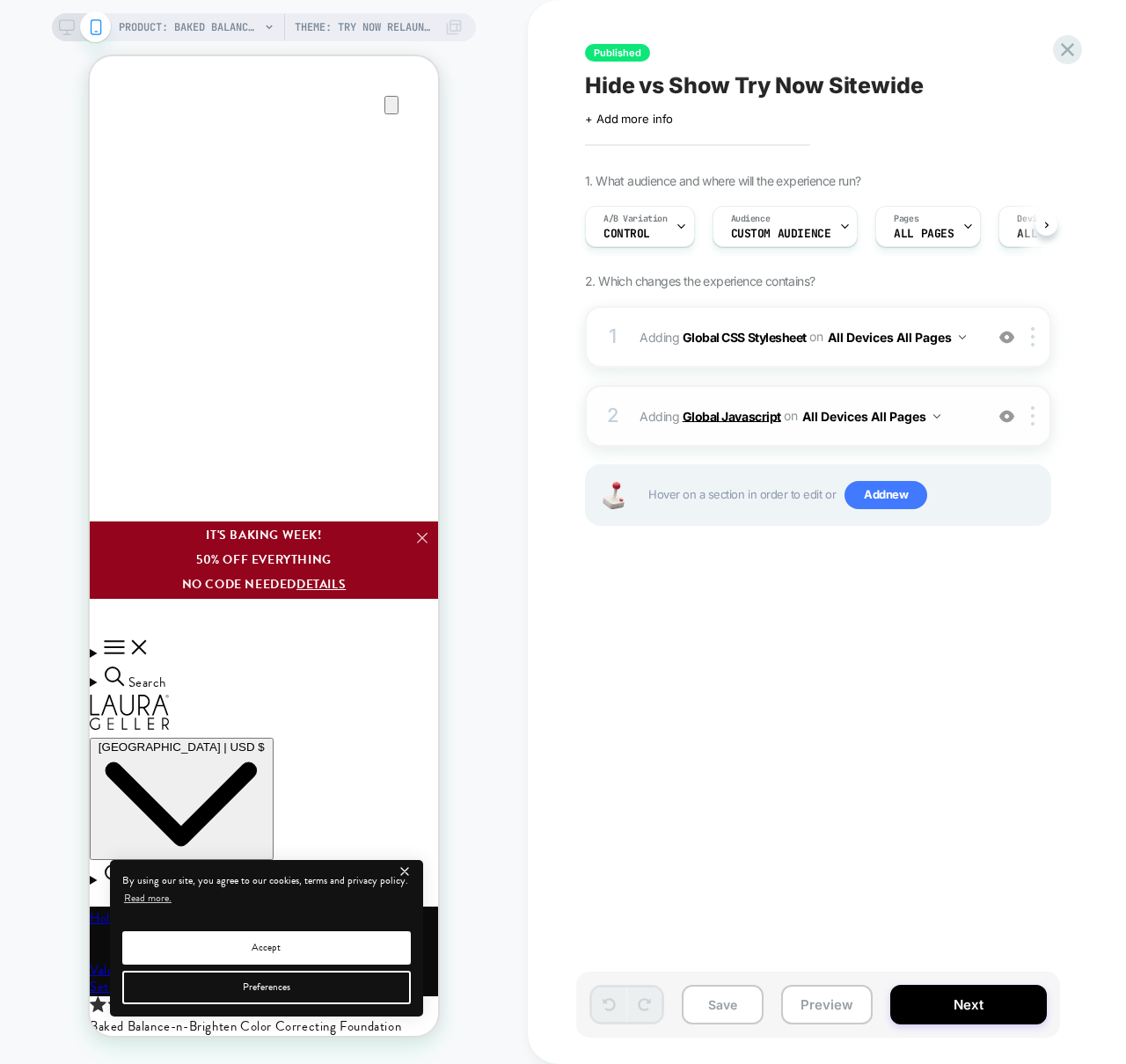
scroll to position [0, 1]
click at [704, 417] on b "Global Javascript" at bounding box center [732, 415] width 99 height 15
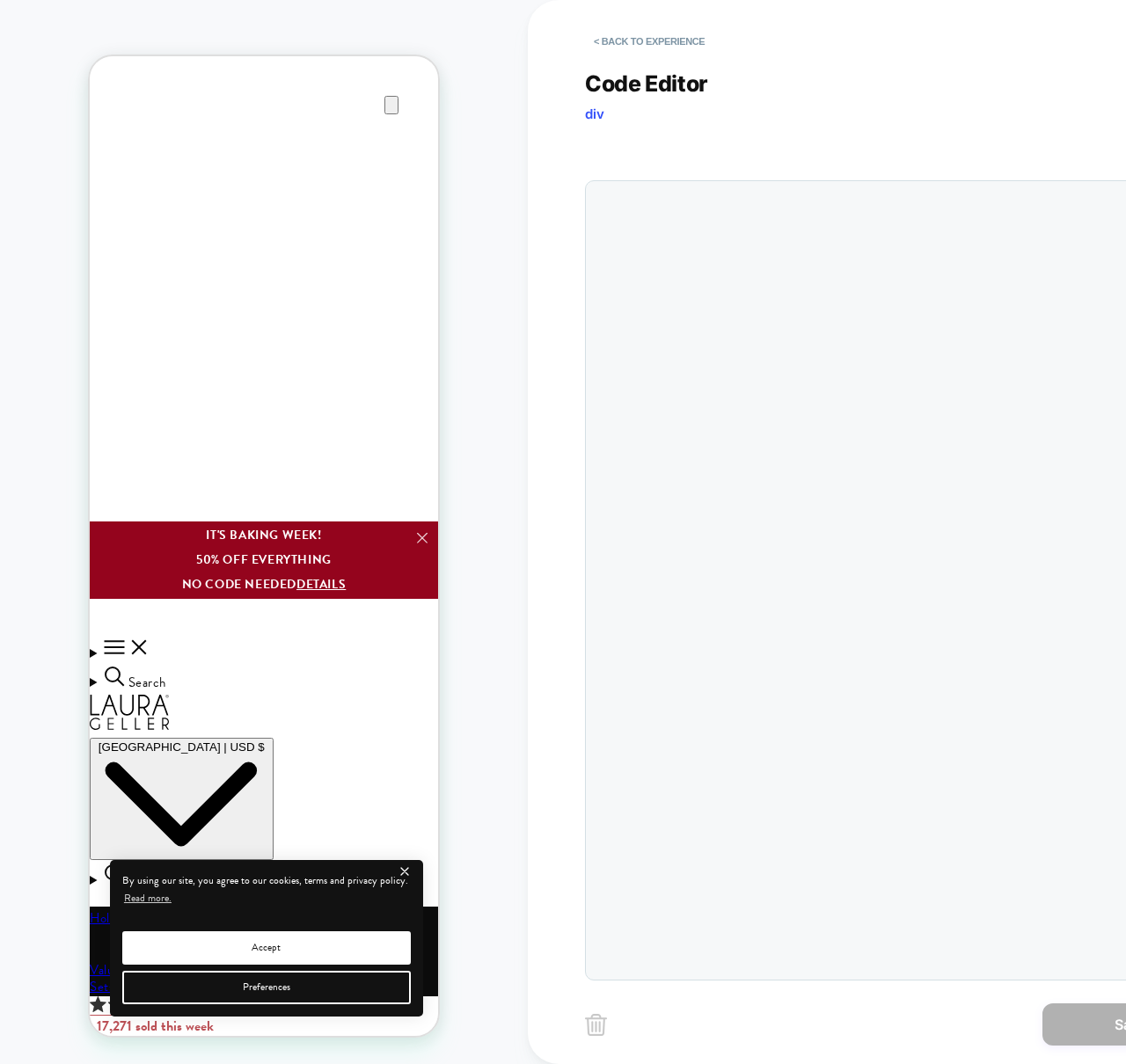
scroll to position [119, 0]
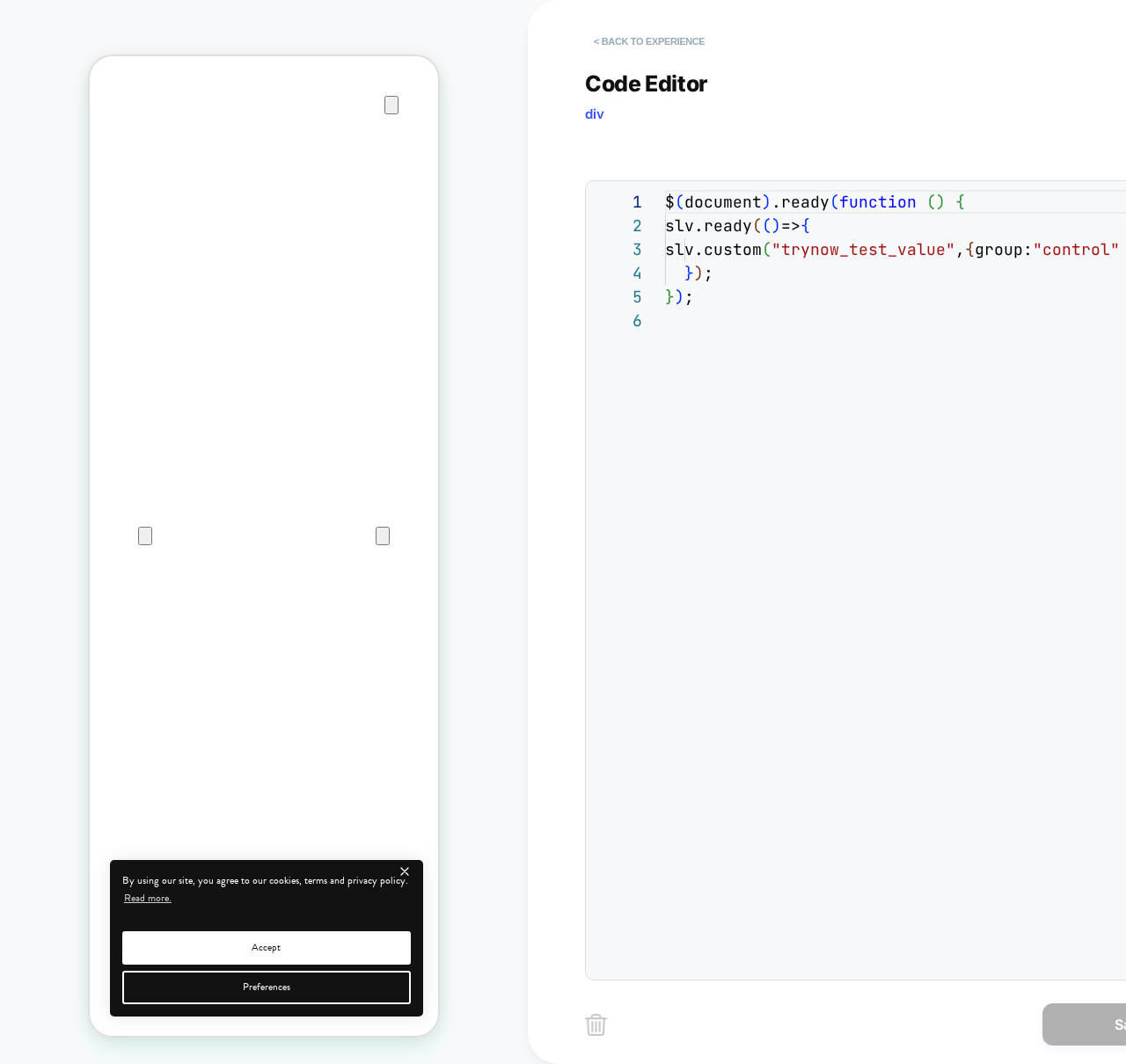
click at [639, 39] on button "< Back to experience" at bounding box center [649, 41] width 128 height 28
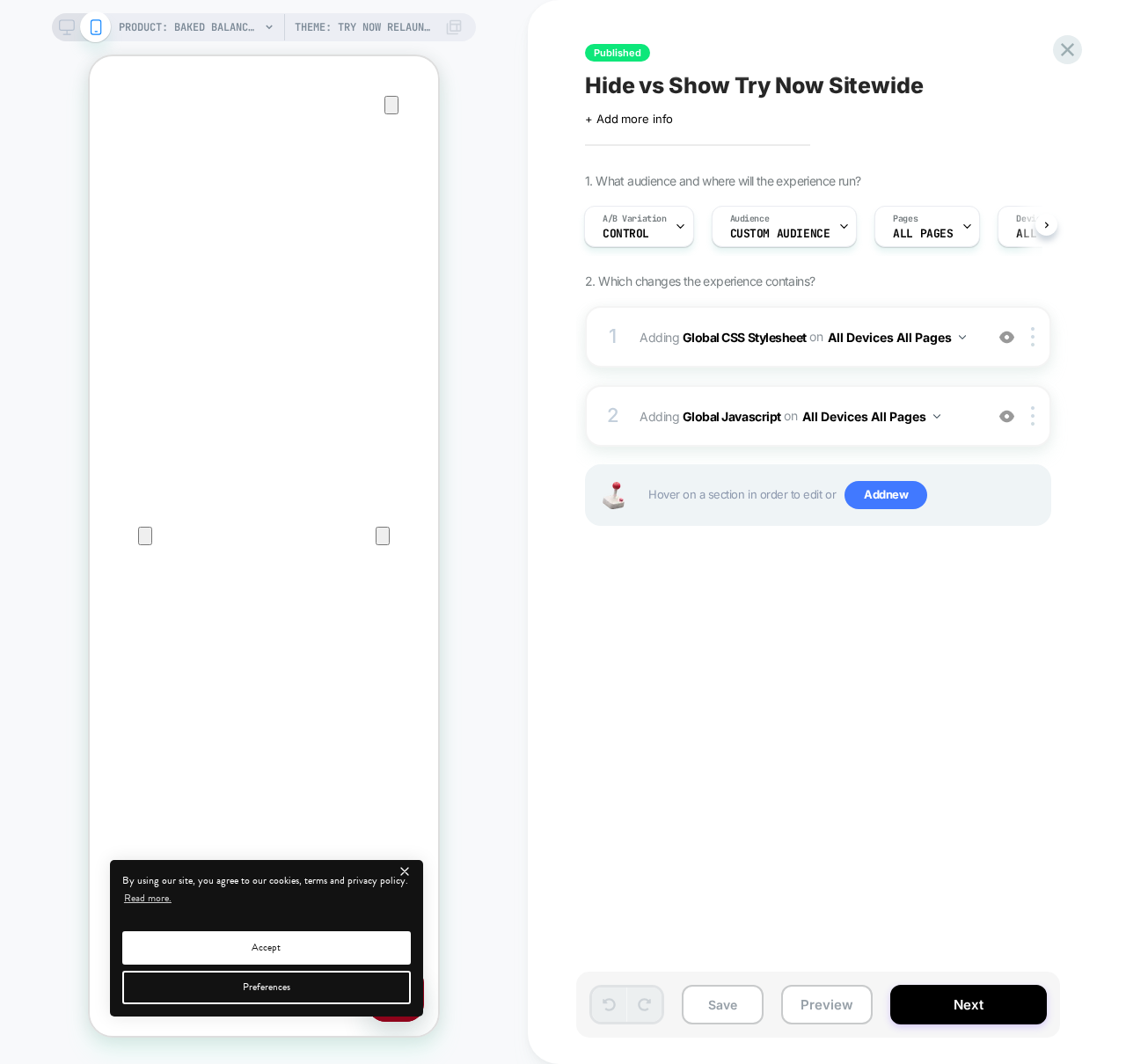
scroll to position [0, 0]
click at [729, 418] on b "Global Javascript" at bounding box center [732, 415] width 99 height 15
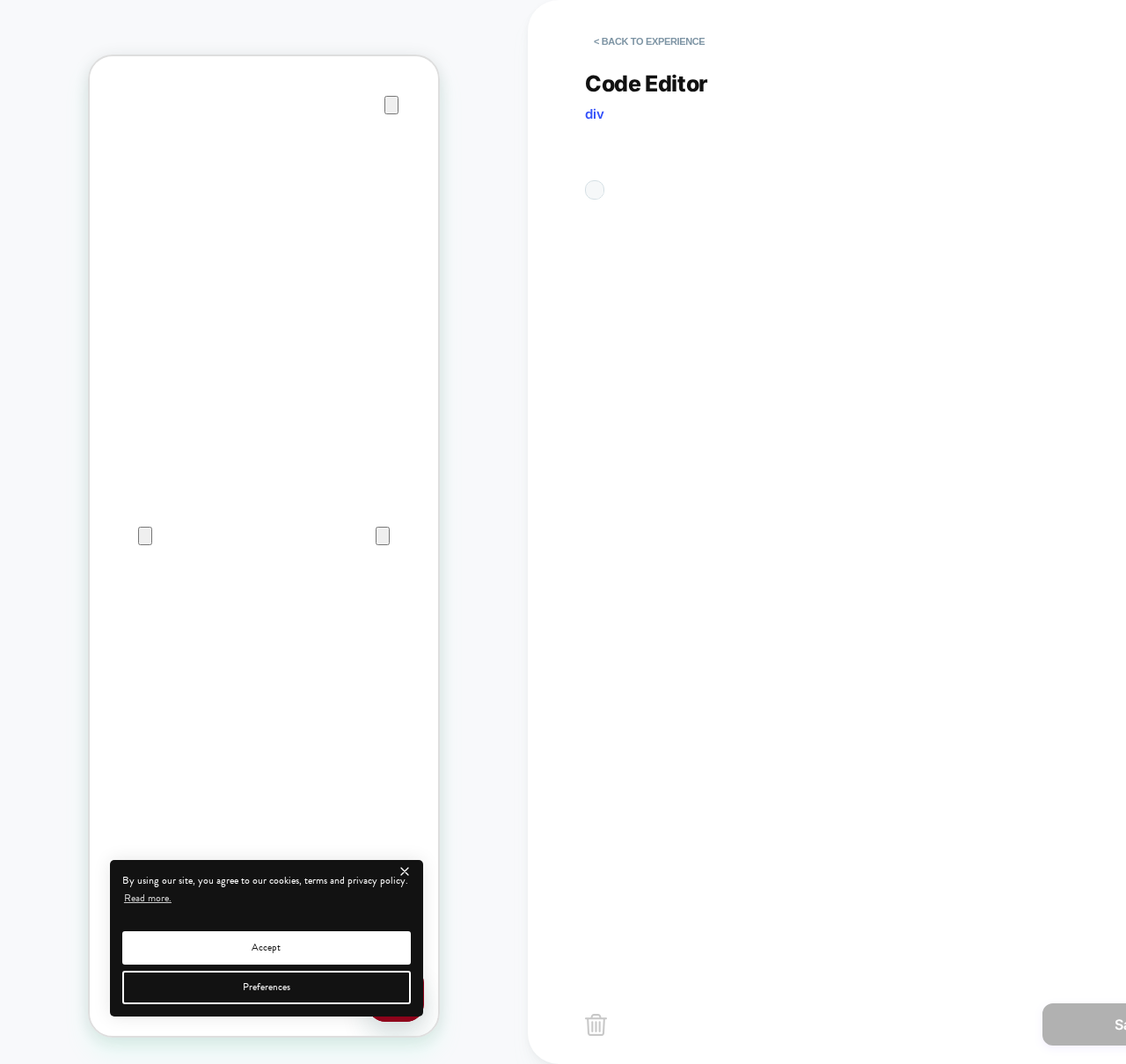
scroll to position [119, 0]
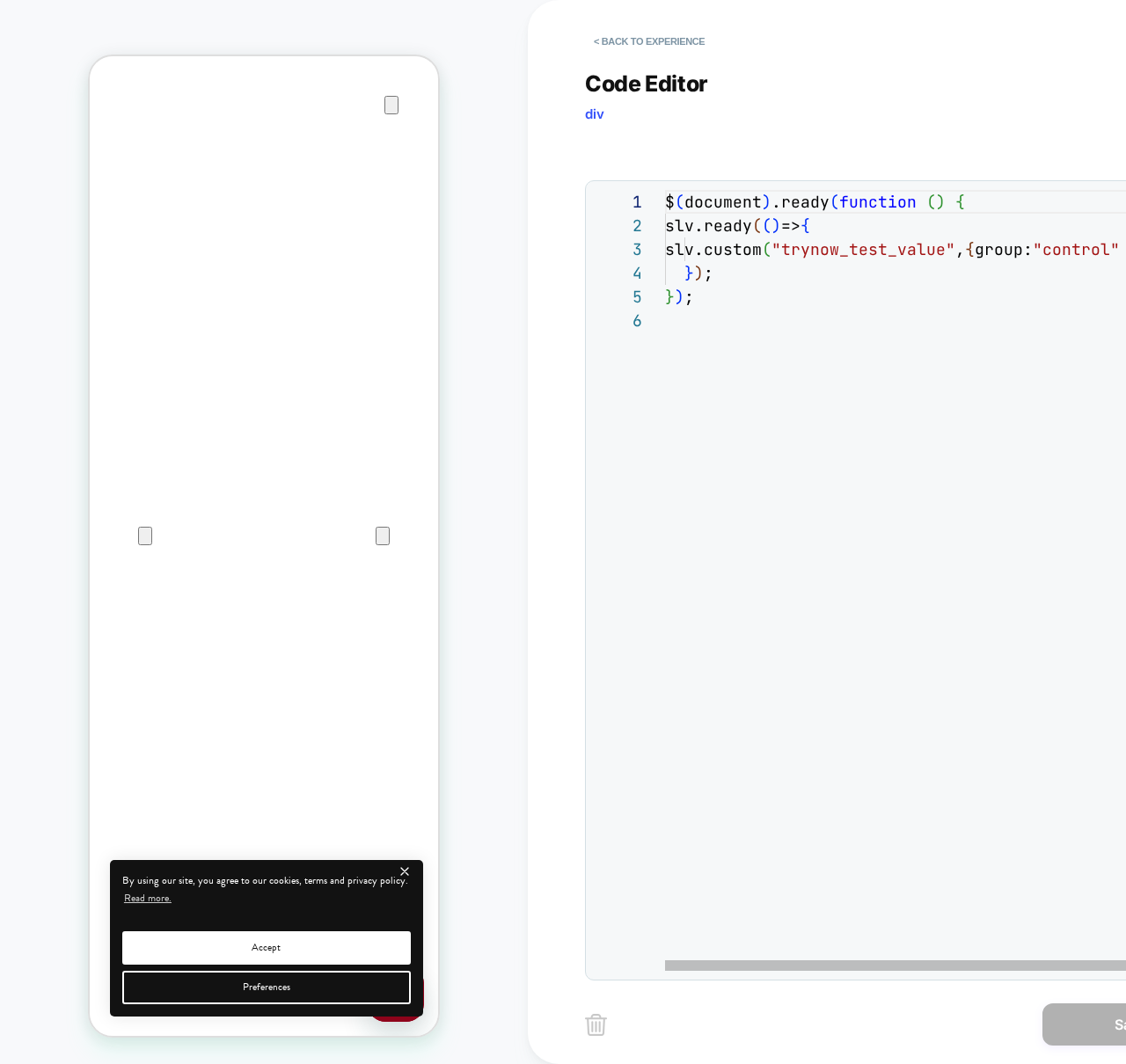
click at [729, 414] on div "$ ( document ) .ready ( function ( ) { slv.ready ( ( ) => { slv.custom ( "tryno…" at bounding box center [967, 639] width 602 height 900
click at [646, 45] on button "< Back to experience" at bounding box center [649, 41] width 128 height 28
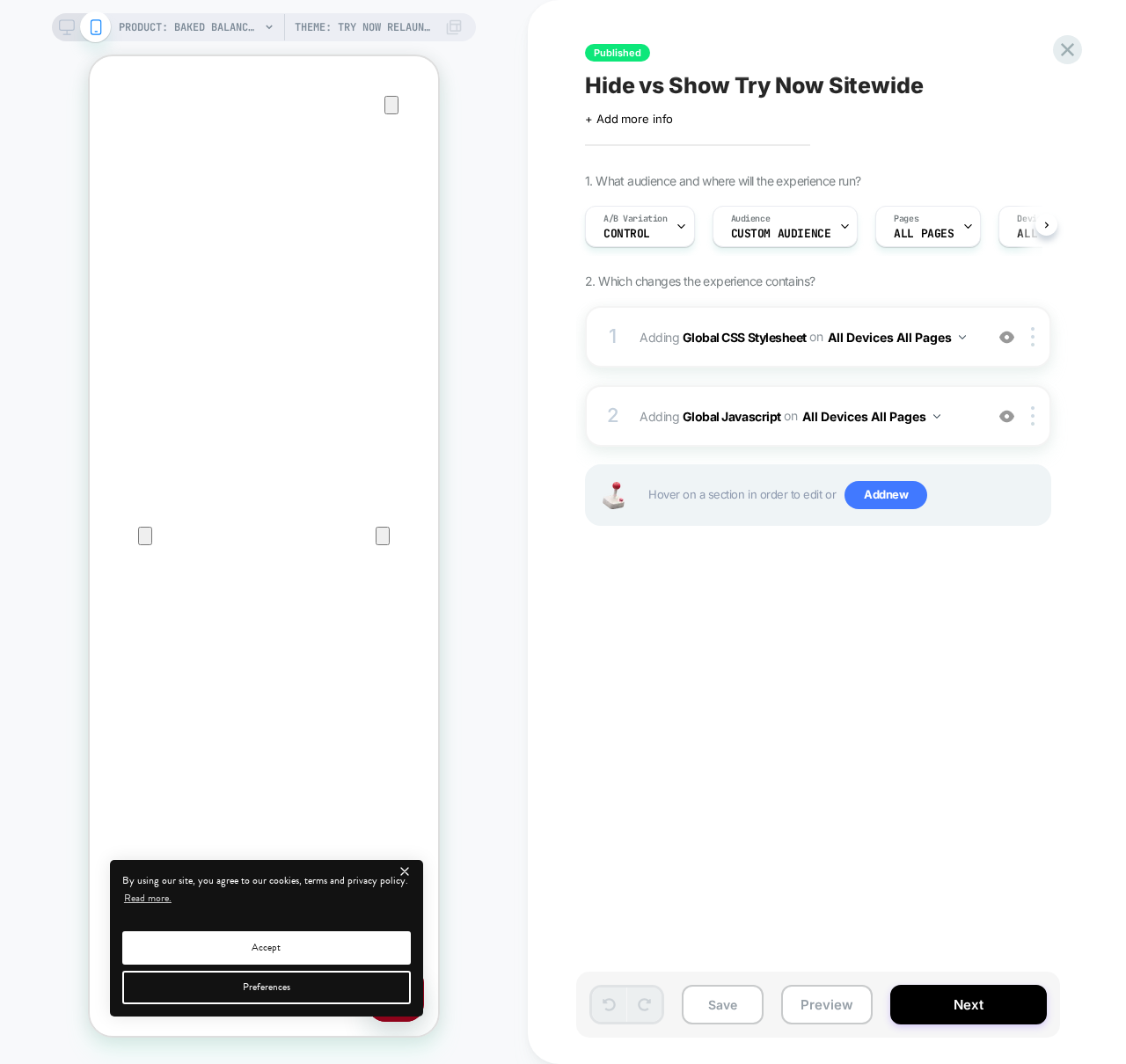
scroll to position [0, 1]
click at [721, 344] on span "Adding Global CSS Stylesheet on All Devices All Pages" at bounding box center [806, 337] width 335 height 25
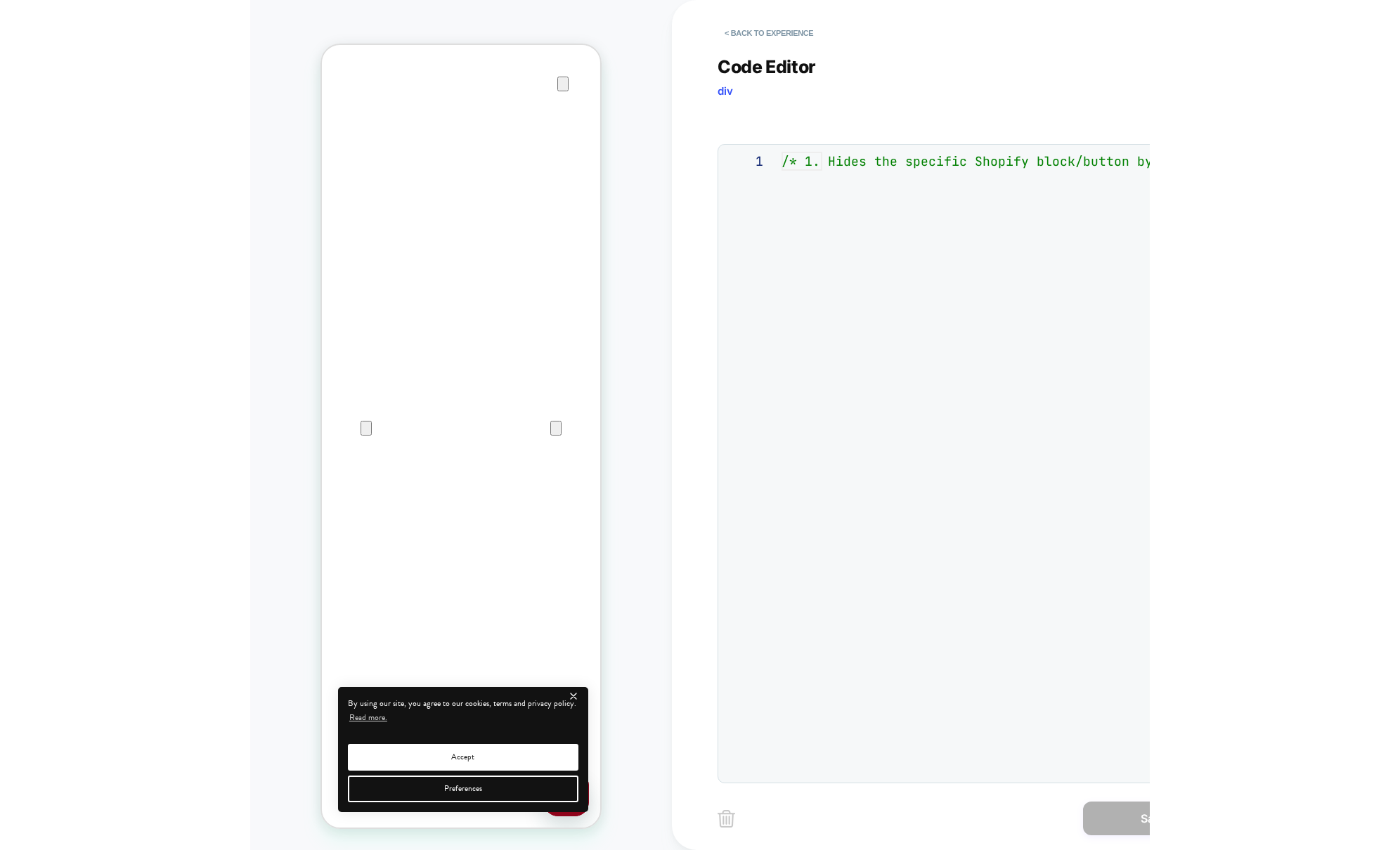
scroll to position [190, 0]
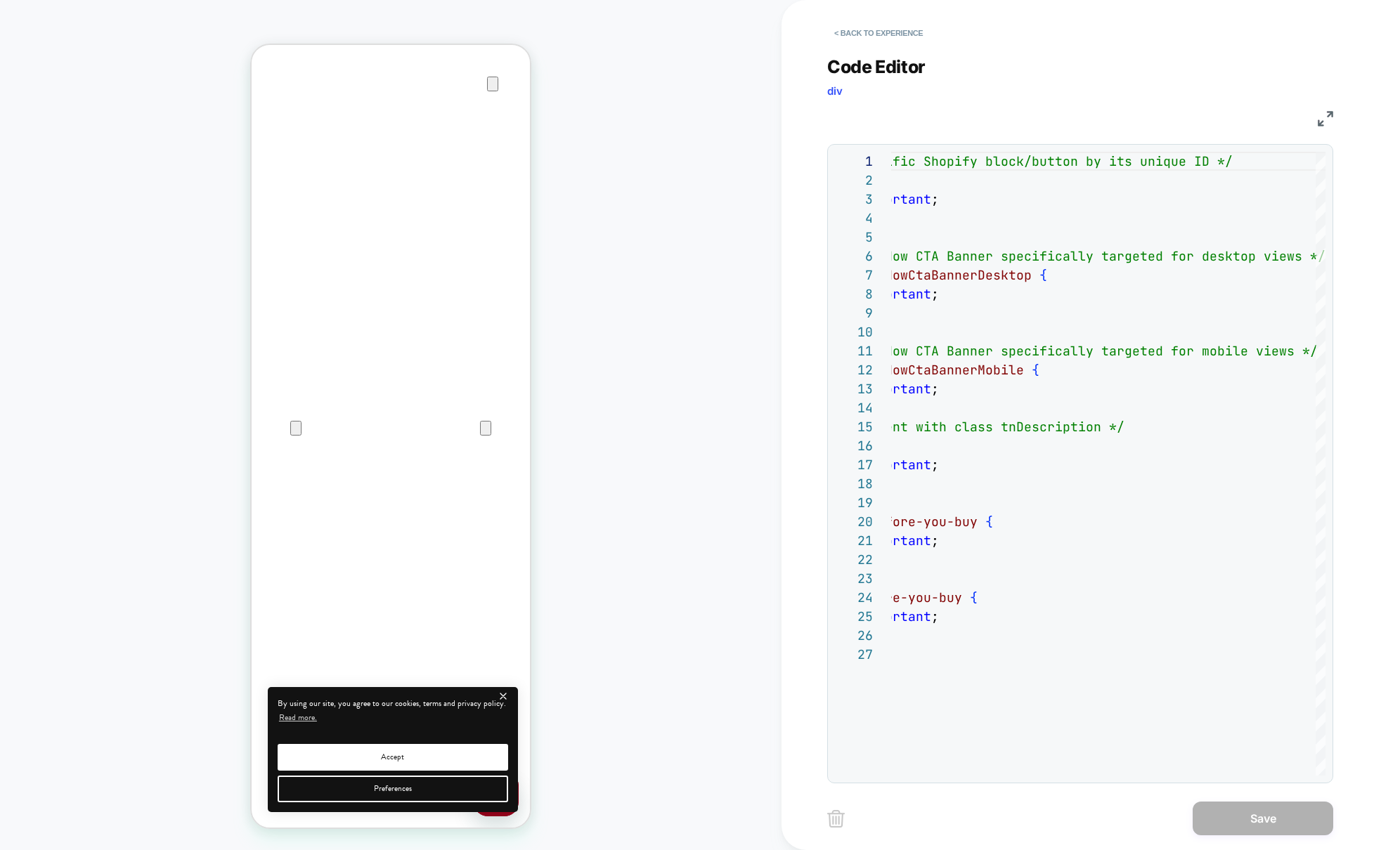
click at [899, 123] on img at bounding box center [1326, 119] width 16 height 16
